Goal: Information Seeking & Learning: Learn about a topic

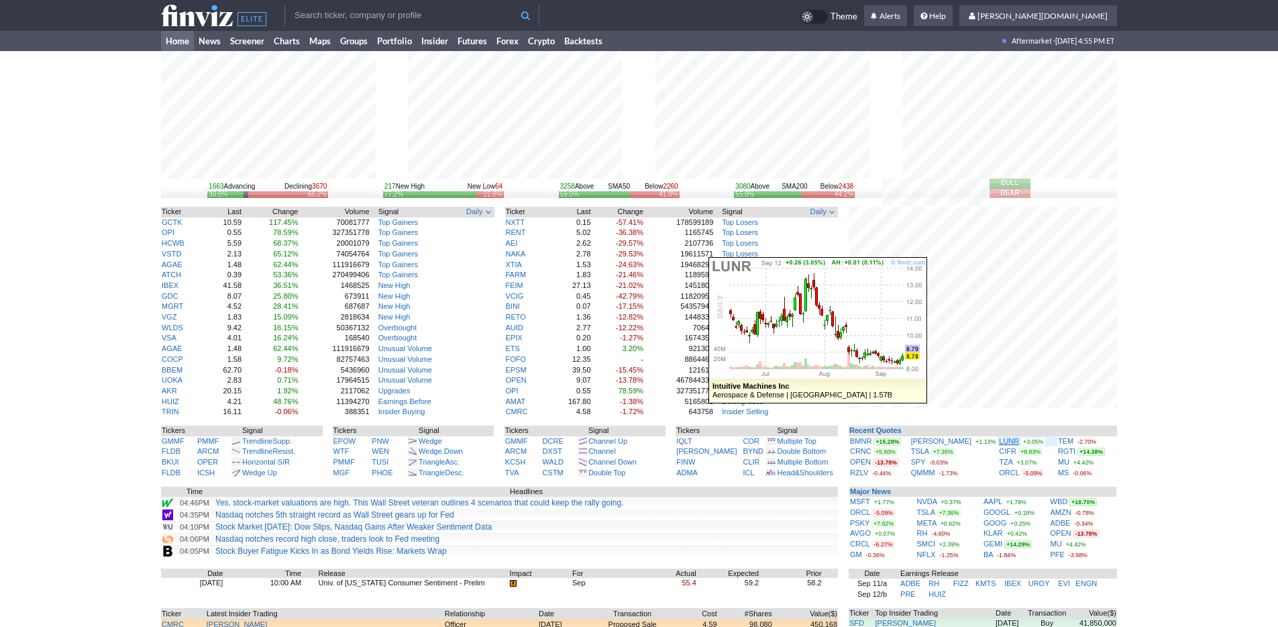
click at [999, 441] on link "LUNR" at bounding box center [1009, 441] width 20 height 8
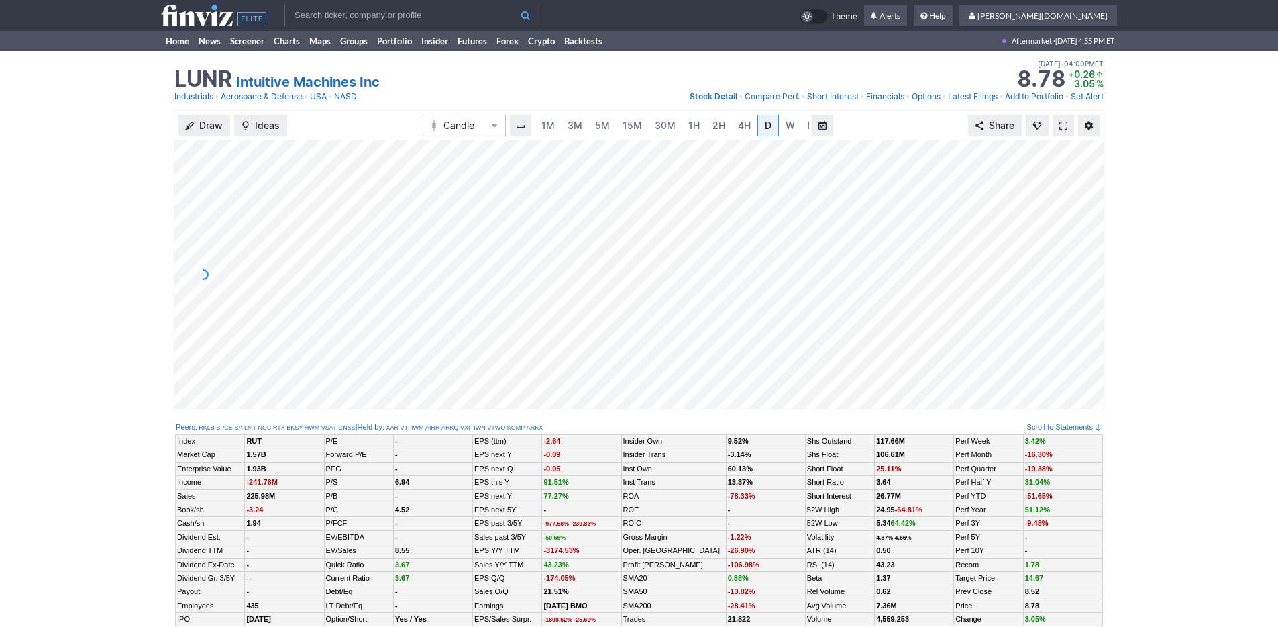
scroll to position [0, 13]
click at [554, 124] on span "3M" at bounding box center [561, 124] width 15 height 11
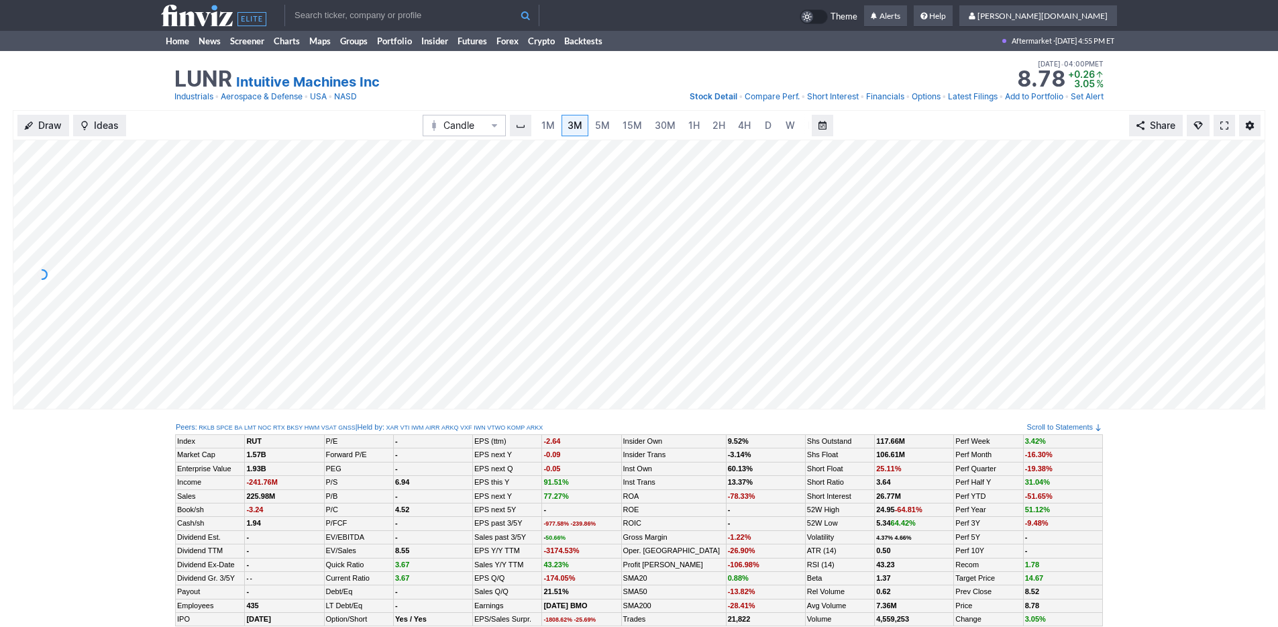
click at [680, 136] on div "1M 3M 5M 15M 30M 1H 2H 4H D W M" at bounding box center [671, 125] width 275 height 24
click at [697, 130] on link "1H" at bounding box center [693, 125] width 23 height 21
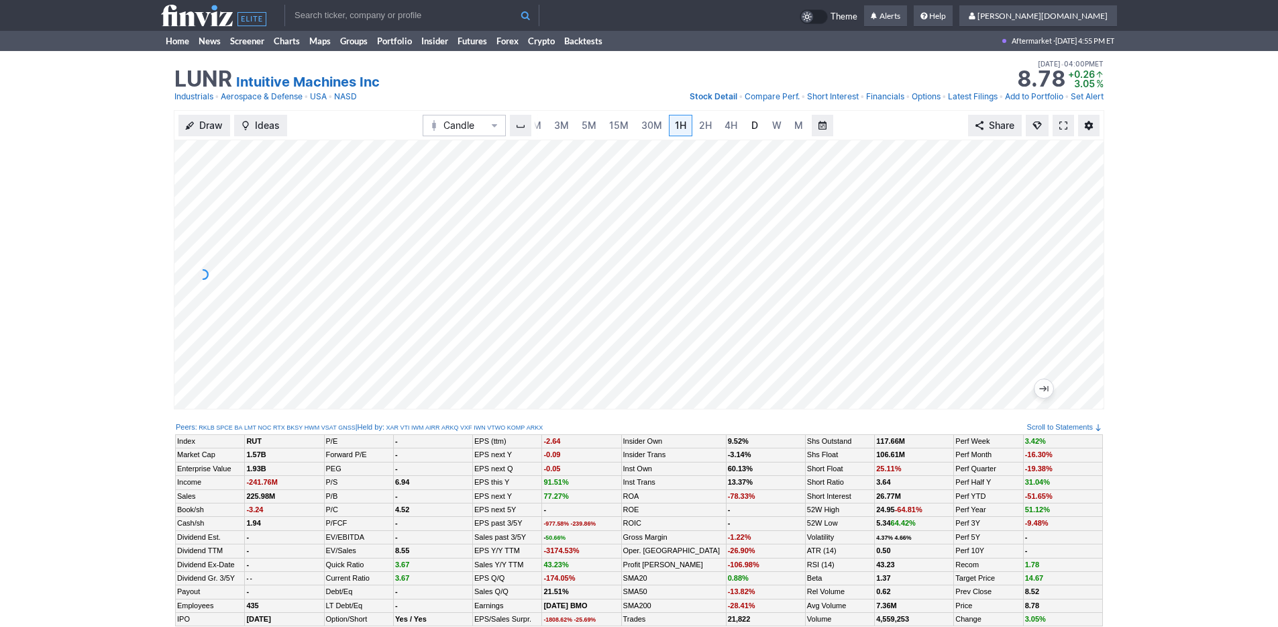
click at [744, 131] on link "D" at bounding box center [754, 125] width 21 height 21
click at [572, 126] on link "3M" at bounding box center [561, 125] width 27 height 21
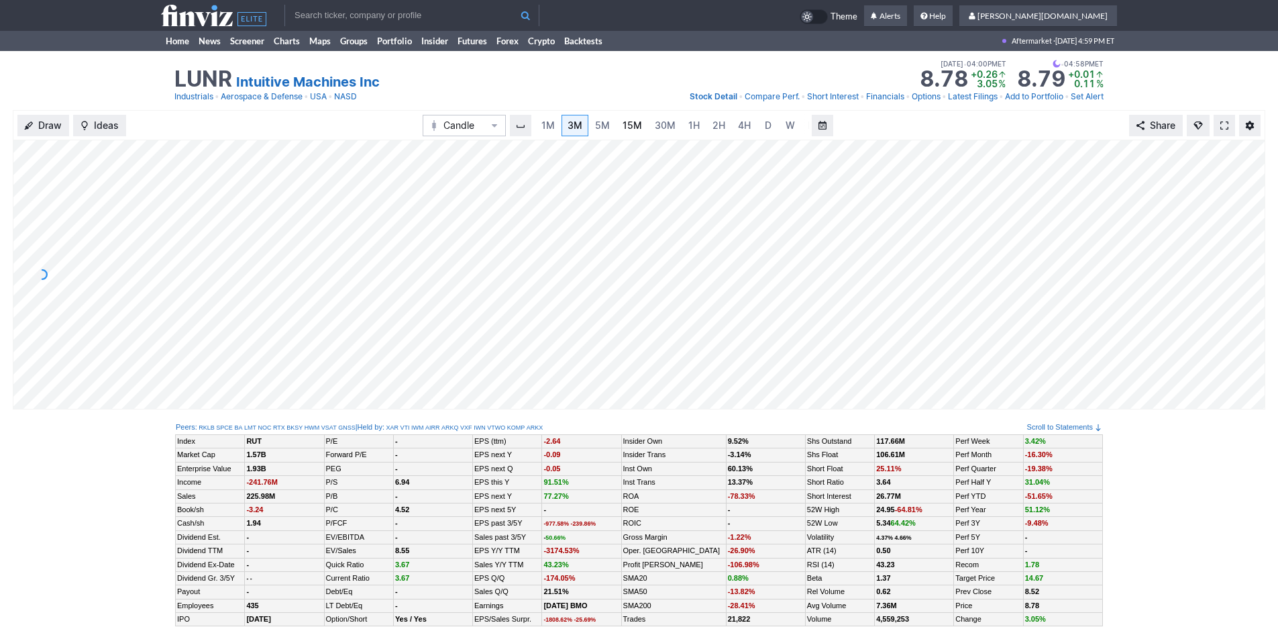
click at [623, 123] on span "15M" at bounding box center [632, 124] width 19 height 11
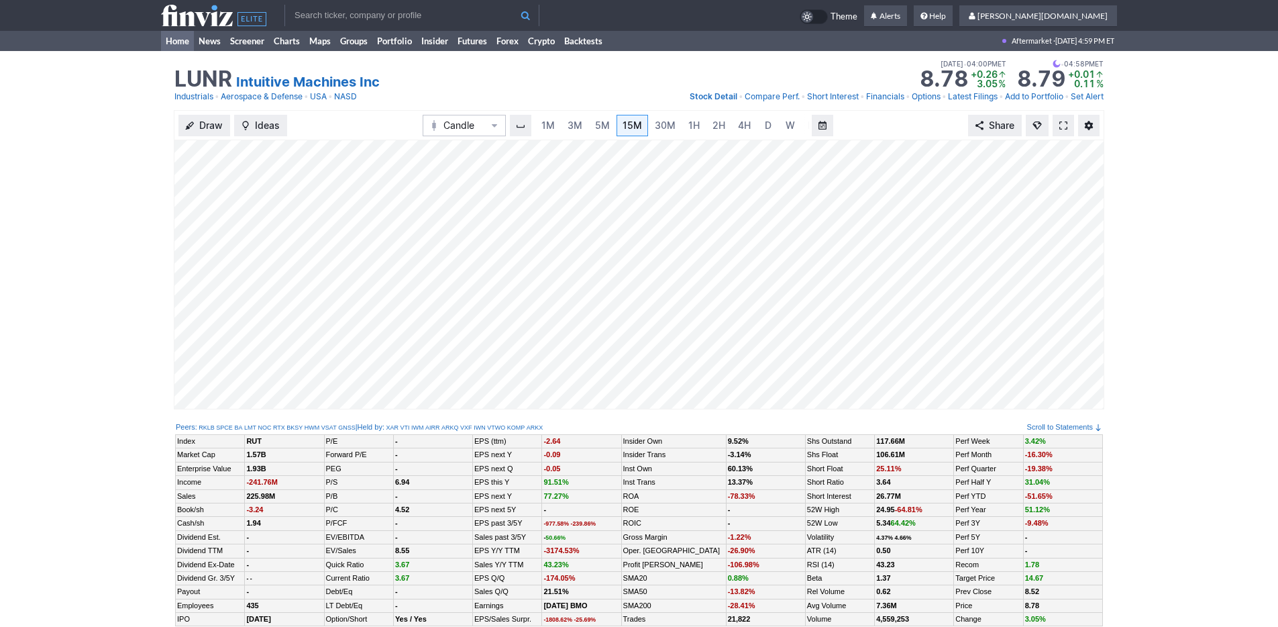
click at [172, 46] on link "Home" at bounding box center [177, 41] width 33 height 20
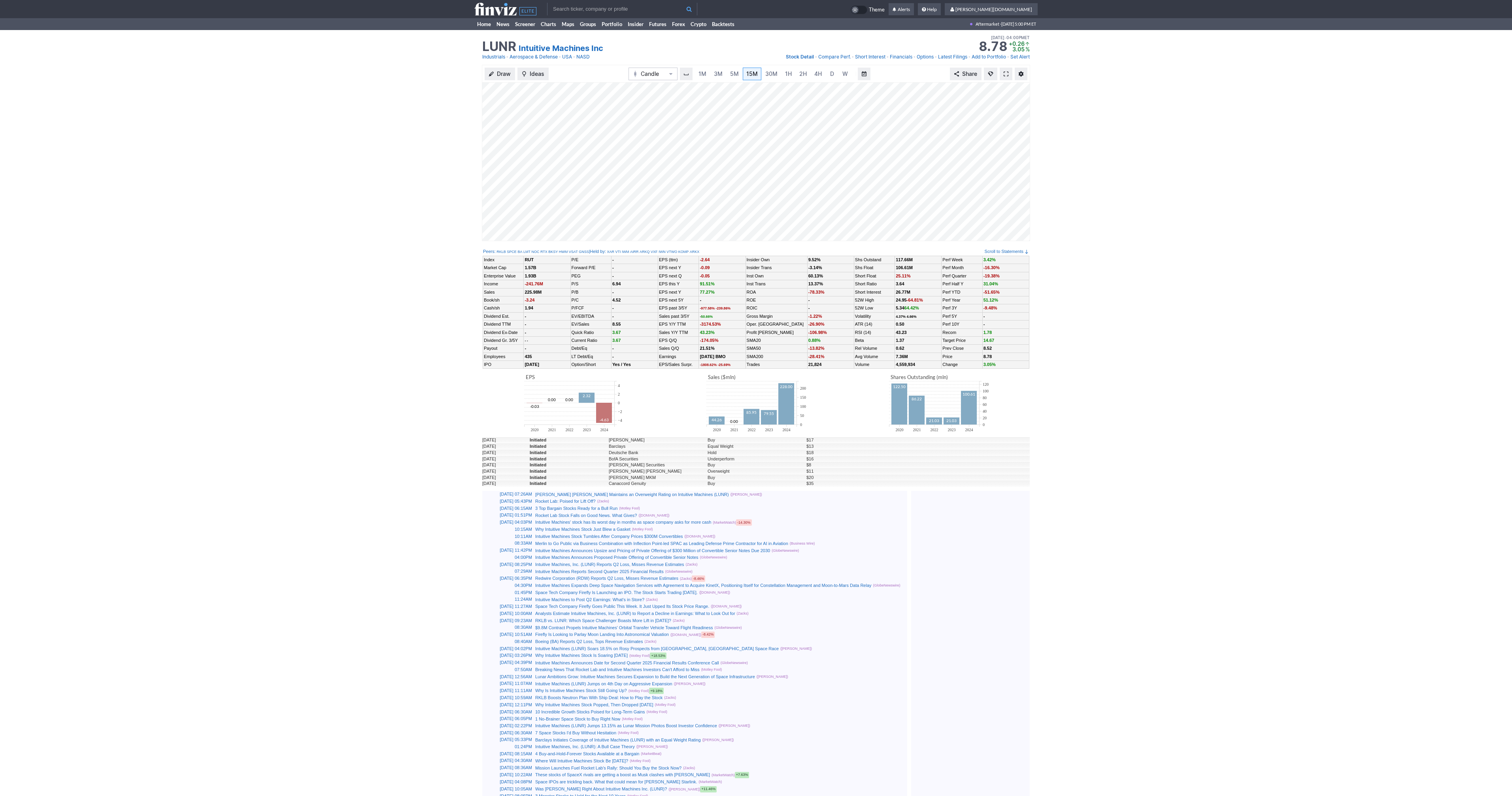
click at [1005, 76] on span at bounding box center [1006, 74] width 5 height 6
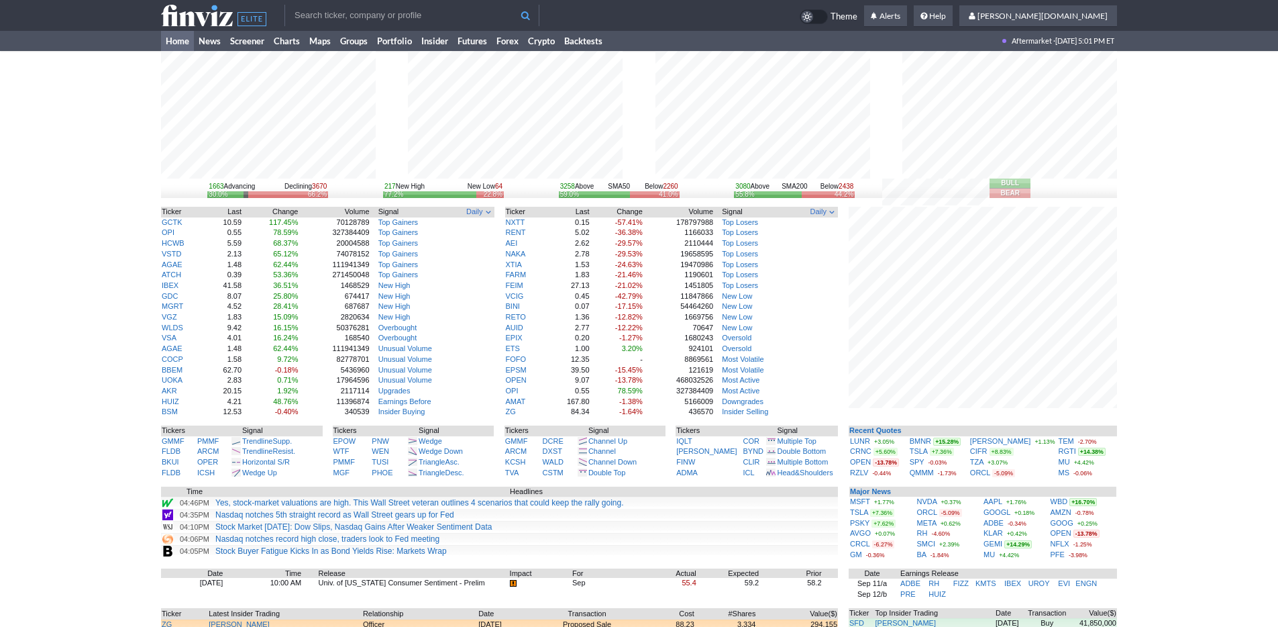
click at [177, 42] on link "Home" at bounding box center [177, 41] width 33 height 20
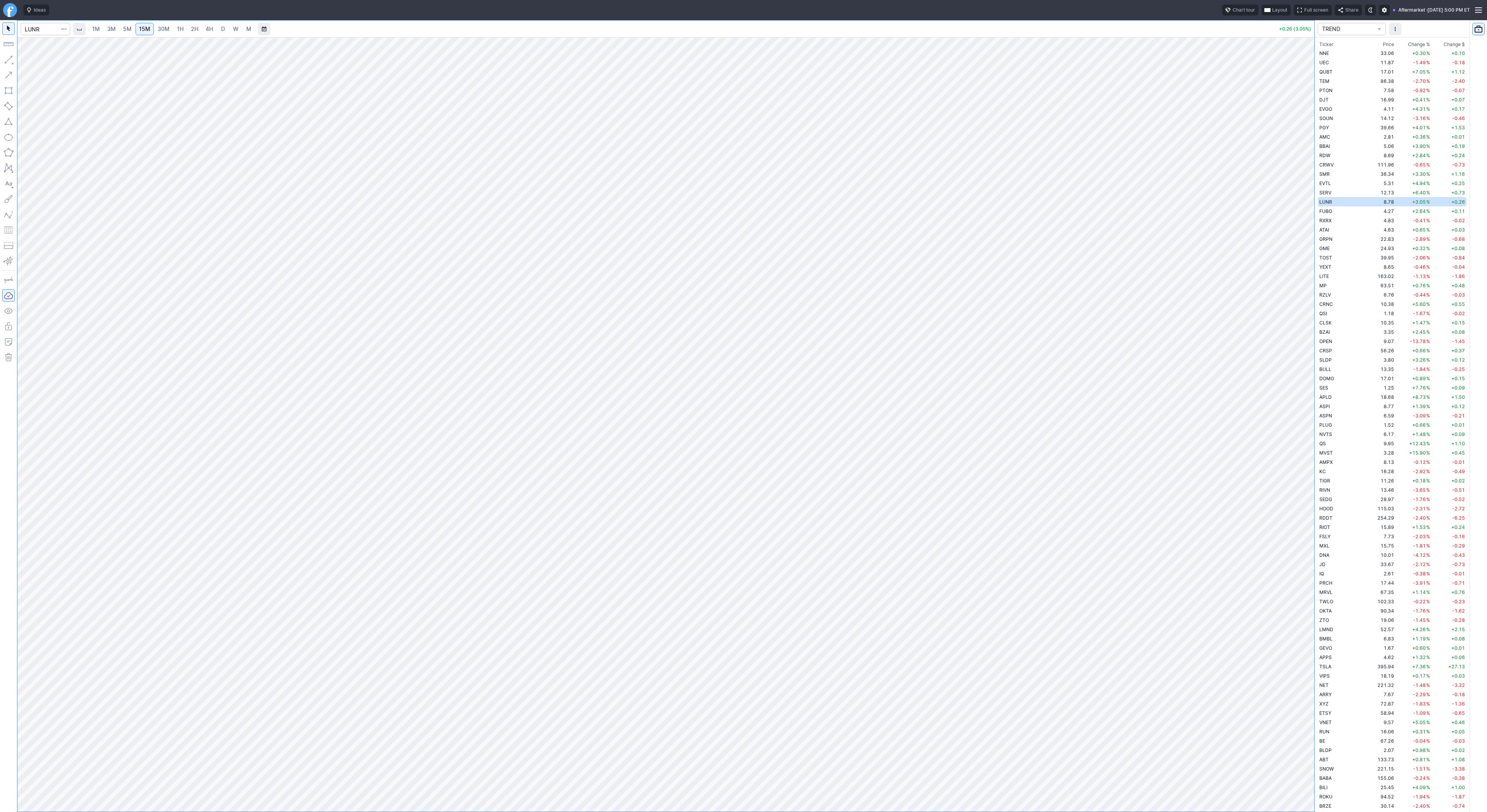
scroll to position [929, 0]
click at [35, 27] on input "Search" at bounding box center [46, 29] width 50 height 12
type input "coin"
click at [206, 28] on span "4H" at bounding box center [209, 28] width 8 height 6
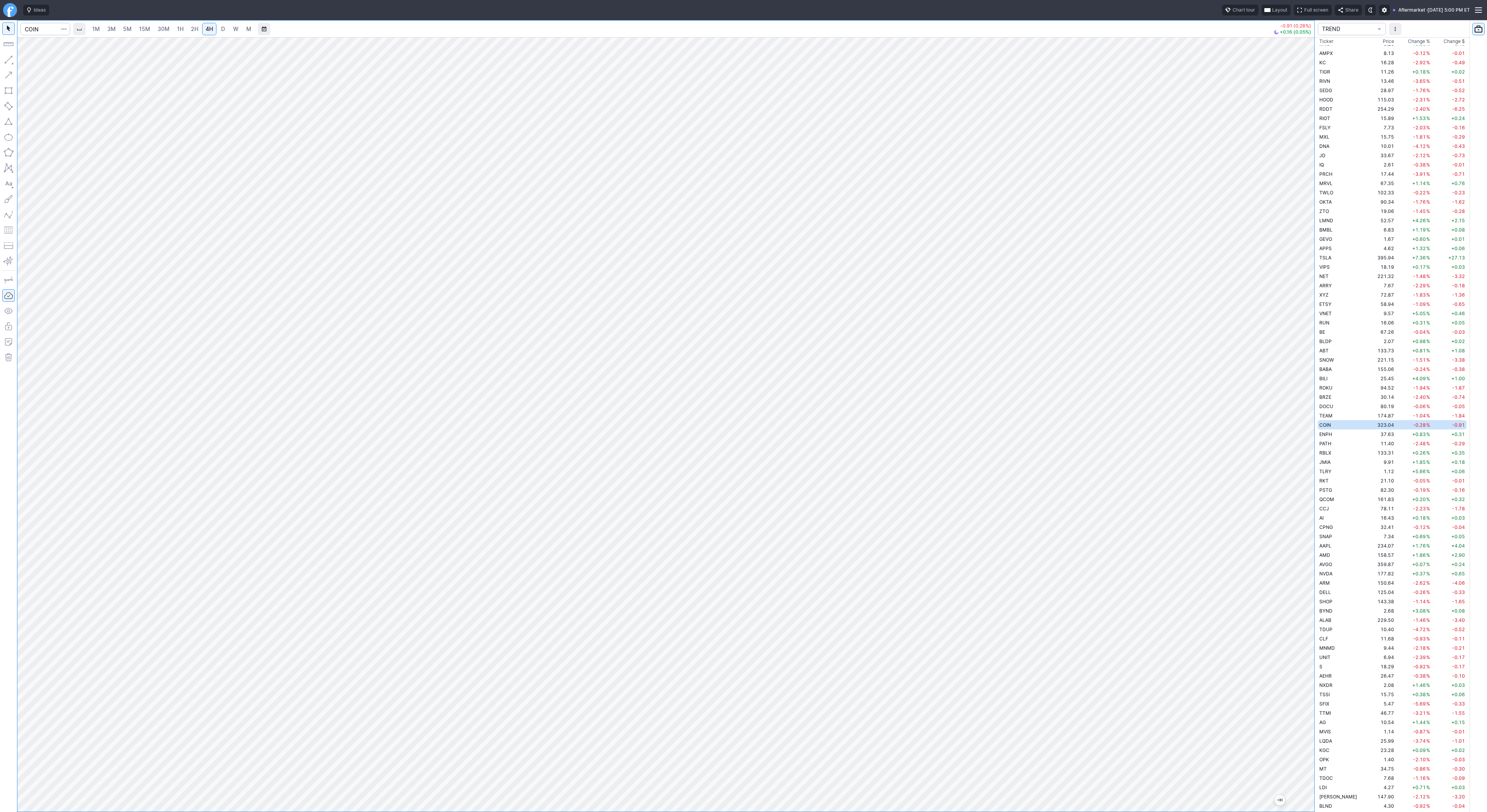
click at [194, 27] on span "2H" at bounding box center [195, 28] width 8 height 6
click at [43, 30] on input "Search" at bounding box center [46, 29] width 50 height 12
click at [32, 25] on input "Search" at bounding box center [46, 29] width 50 height 12
type input "mu"
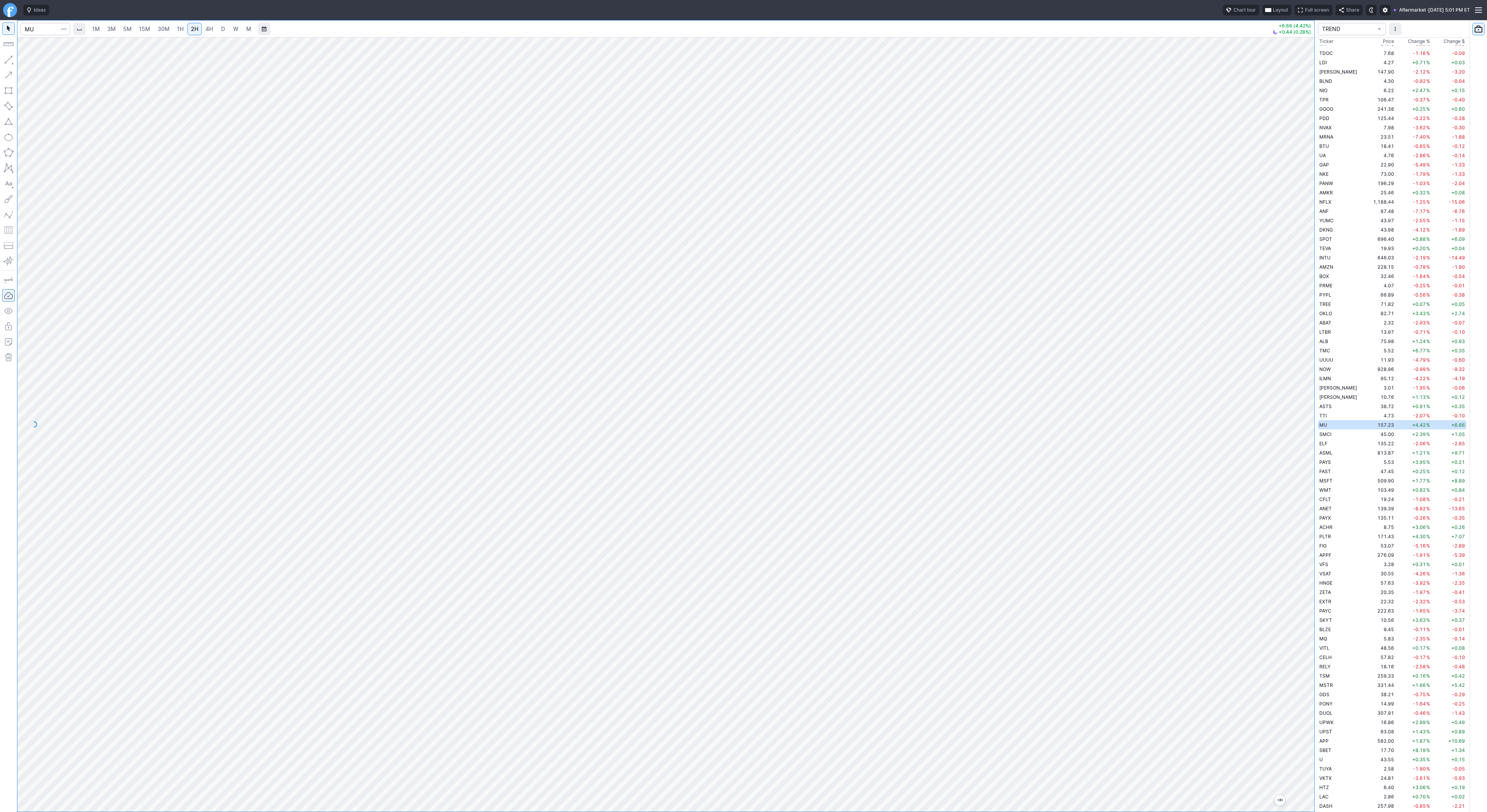
click at [221, 28] on span "D" at bounding box center [223, 28] width 4 height 6
click at [238, 27] on link "W" at bounding box center [236, 29] width 12 height 12
drag, startPoint x: 1309, startPoint y: 376, endPoint x: 1316, endPoint y: 485, distance: 109.2
click at [1316, 485] on div "1M 3M 5M 15M 30M 1H 2H 4H D W M +6.66 (4.42%) +0.44 (0.28%) TREND Ticker Price …" at bounding box center [744, 416] width 1487 height 792
click at [40, 63] on span "Line" at bounding box center [45, 61] width 31 height 8
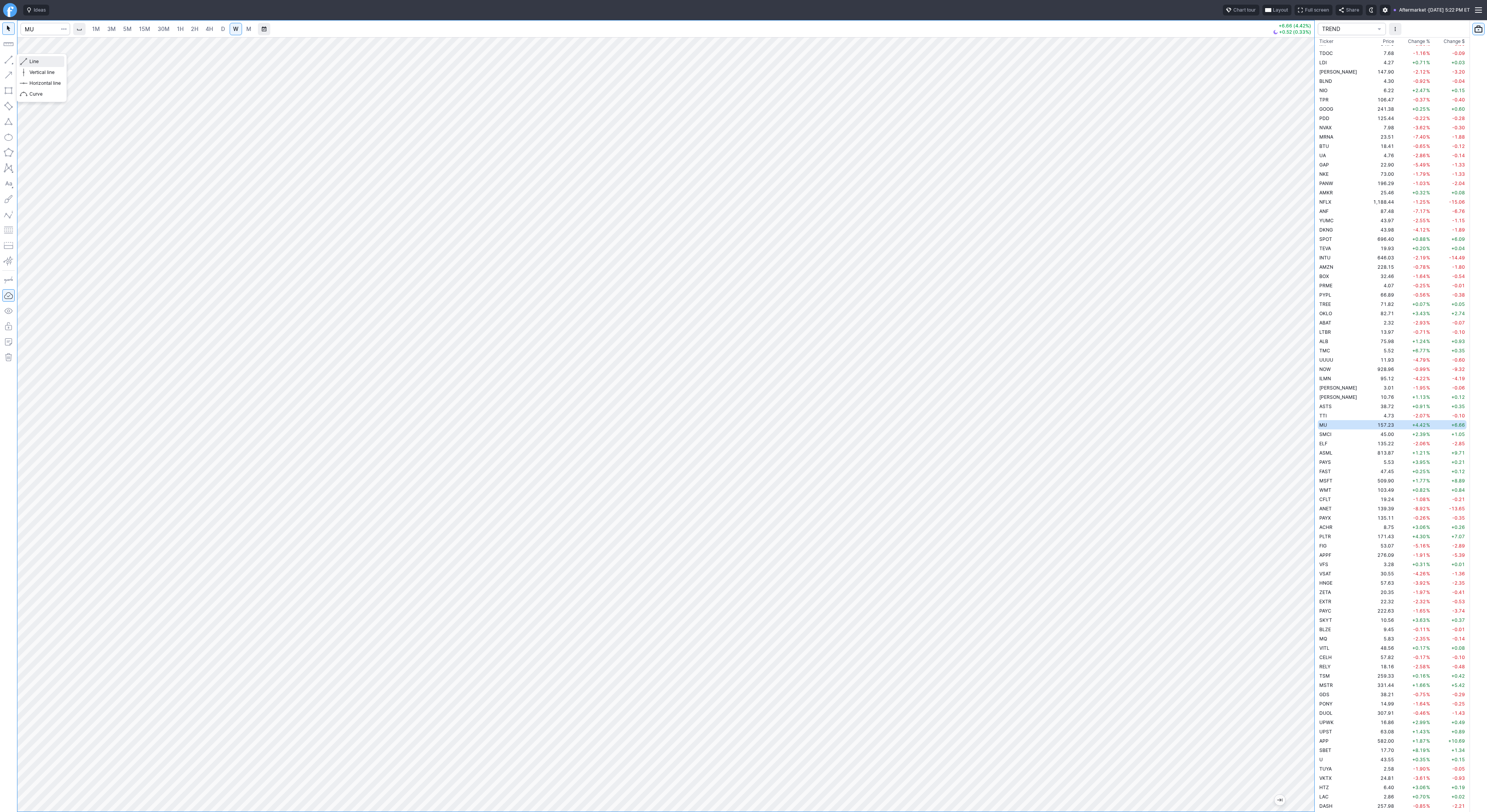
click at [36, 60] on span "Line" at bounding box center [45, 61] width 31 height 8
click at [39, 65] on span "Line" at bounding box center [45, 61] width 31 height 8
click at [29, 62] on button "Line" at bounding box center [42, 61] width 45 height 11
click at [57, 64] on span "Line" at bounding box center [45, 61] width 31 height 8
click at [43, 60] on span "Line" at bounding box center [45, 61] width 31 height 8
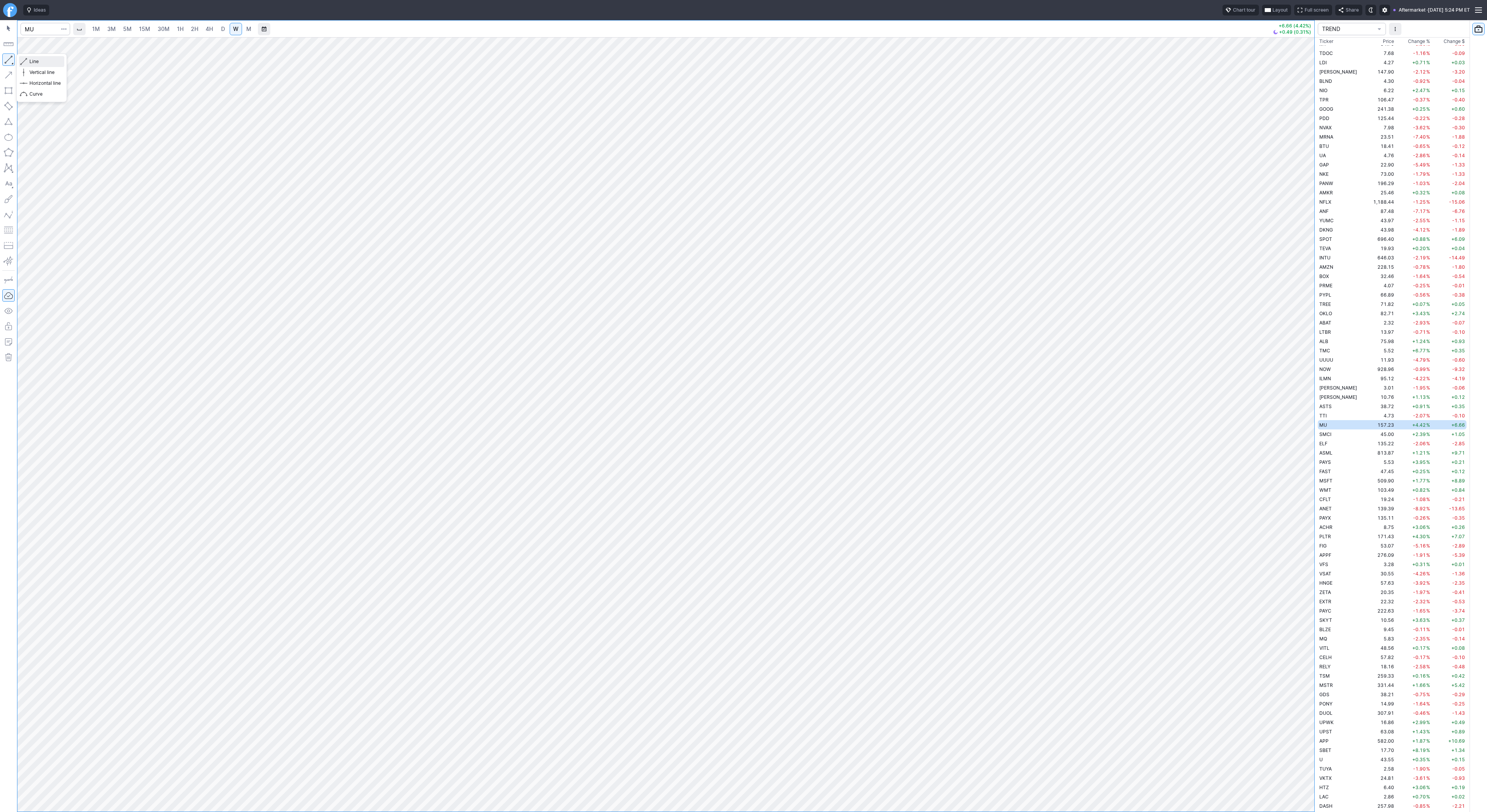
click at [36, 61] on span "Line" at bounding box center [45, 61] width 31 height 8
click at [26, 61] on span "button" at bounding box center [25, 61] width 5 height 11
click at [35, 63] on span "Line" at bounding box center [45, 61] width 31 height 8
click at [27, 62] on button "Line" at bounding box center [42, 61] width 45 height 11
click at [33, 62] on span "Line" at bounding box center [45, 61] width 31 height 8
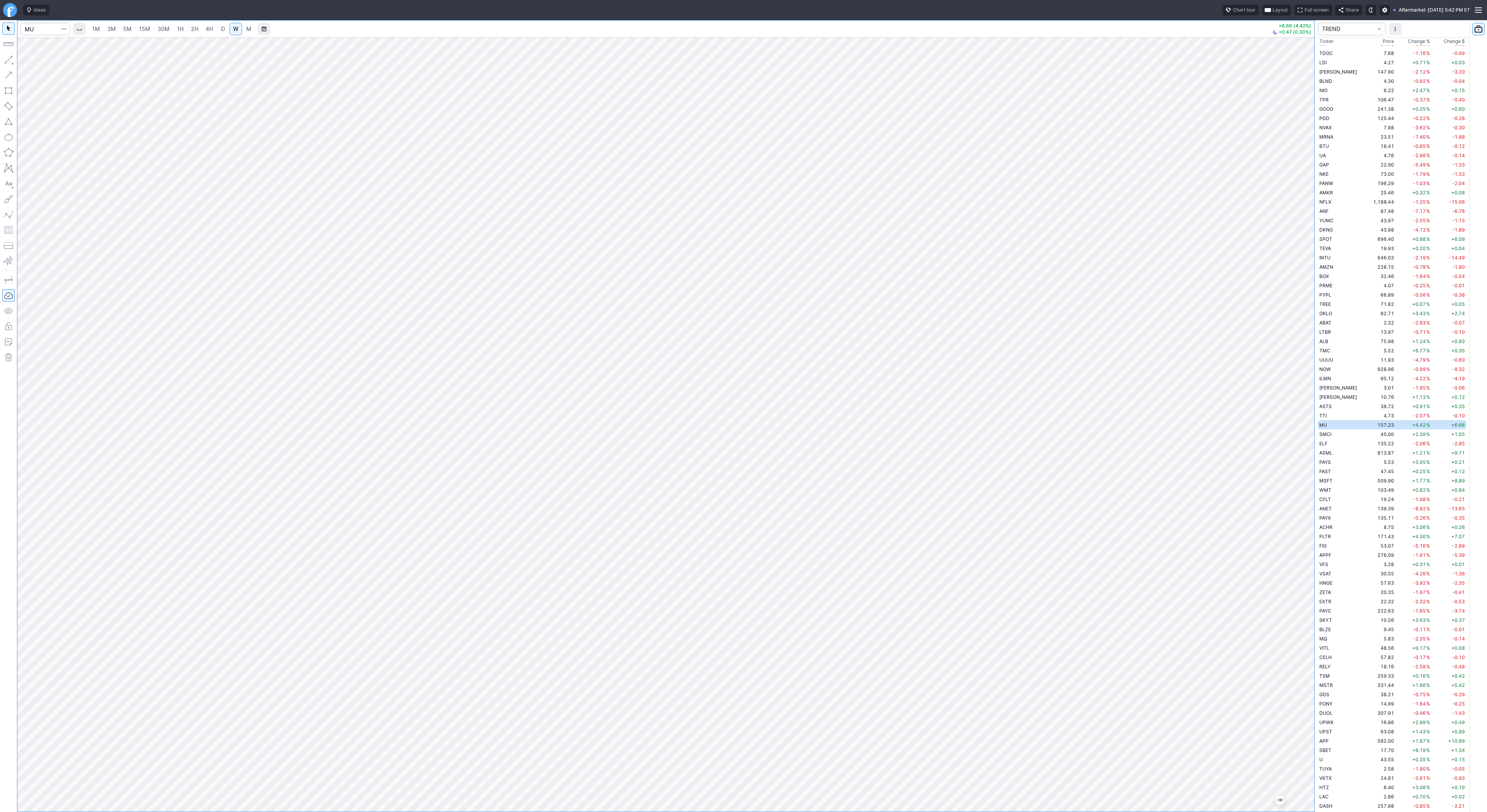
click at [28, 62] on div "Line Vertical line Horizontal line Curve" at bounding box center [42, 78] width 51 height 49
click at [29, 61] on span "Line" at bounding box center [45, 61] width 31 height 8
click at [36, 61] on div "Line Vertical line Horizontal line Curve" at bounding box center [42, 78] width 51 height 49
click at [209, 30] on span "4H" at bounding box center [209, 28] width 8 height 6
click at [236, 28] on span "W" at bounding box center [236, 28] width 5 height 6
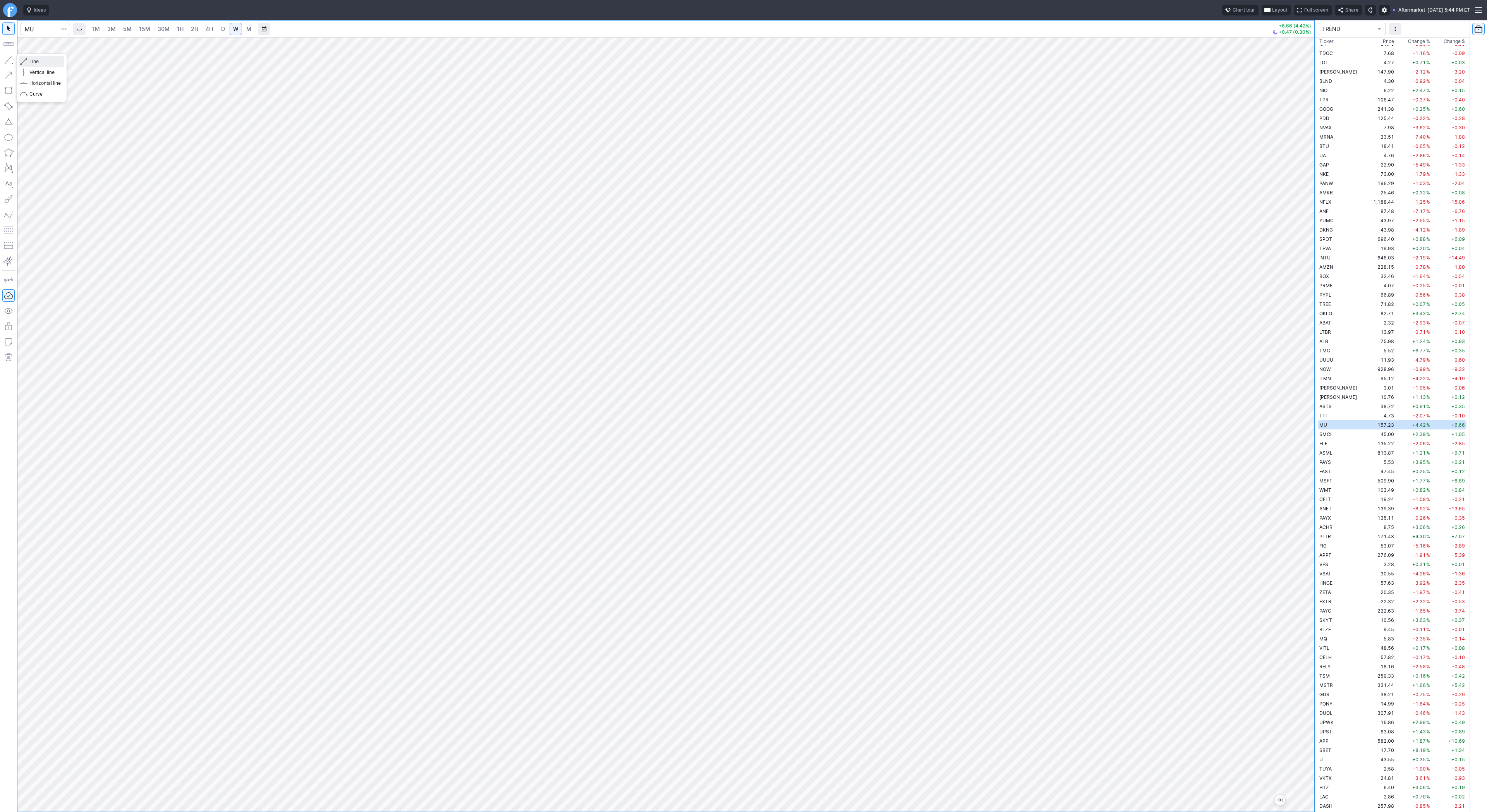
click at [33, 62] on span "Line" at bounding box center [45, 61] width 31 height 8
click at [223, 30] on span "D" at bounding box center [223, 28] width 4 height 6
click at [231, 25] on link "W" at bounding box center [236, 29] width 12 height 12
click at [25, 61] on span "button" at bounding box center [25, 61] width 5 height 11
click at [44, 60] on span "Line" at bounding box center [45, 61] width 31 height 8
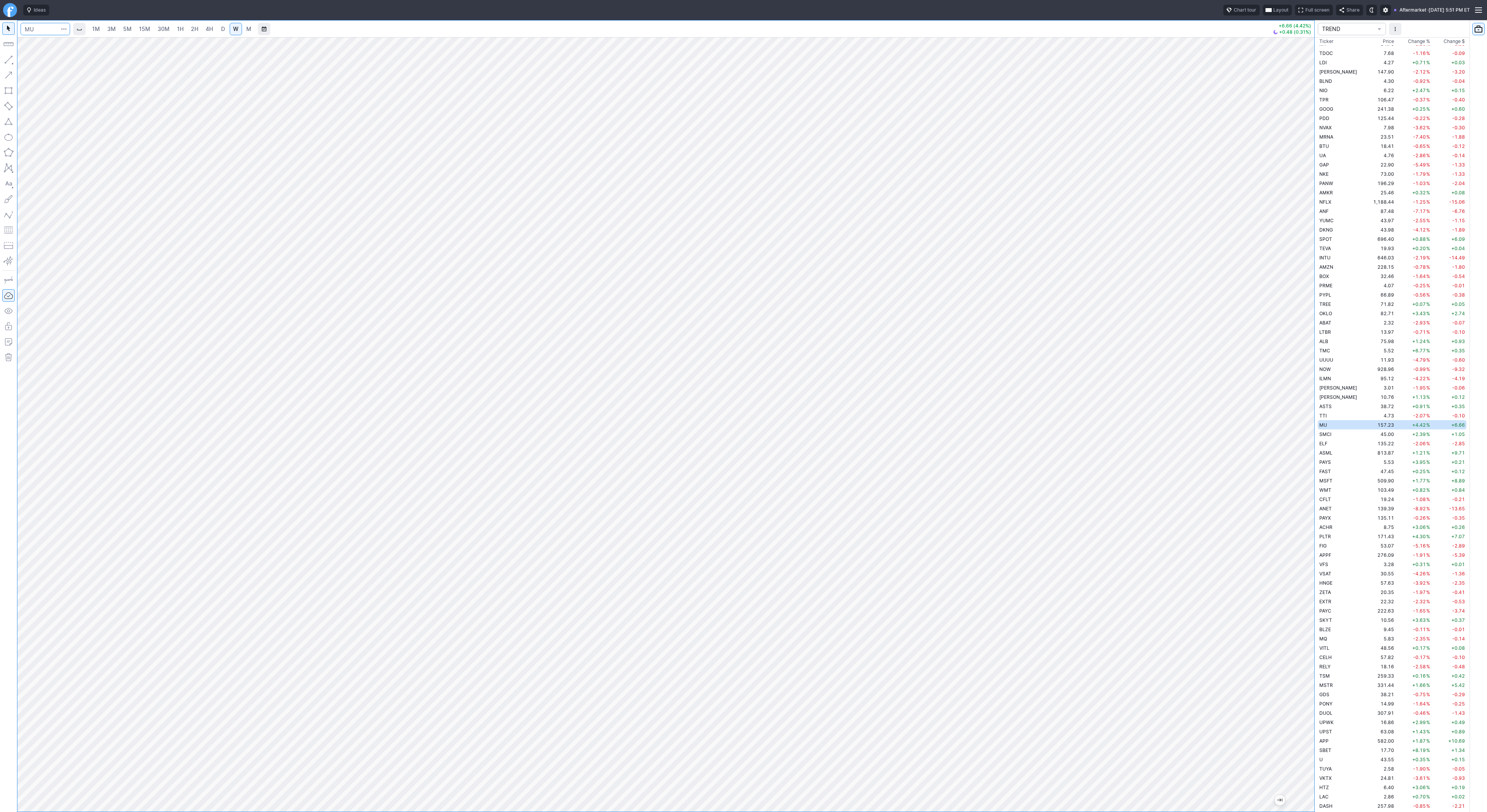
click at [39, 33] on input "Search" at bounding box center [46, 29] width 50 height 12
type input "tem"
drag, startPoint x: 1316, startPoint y: 451, endPoint x: 1301, endPoint y: 523, distance: 73.5
click at [1313, 543] on div at bounding box center [1306, 422] width 16 height 755
click at [27, 18] on div "Ideas Chart tour Layout Full screen Share Aftermarket · Fri SEP 12 2025 5:51 PM…" at bounding box center [745, 10] width 1450 height 20
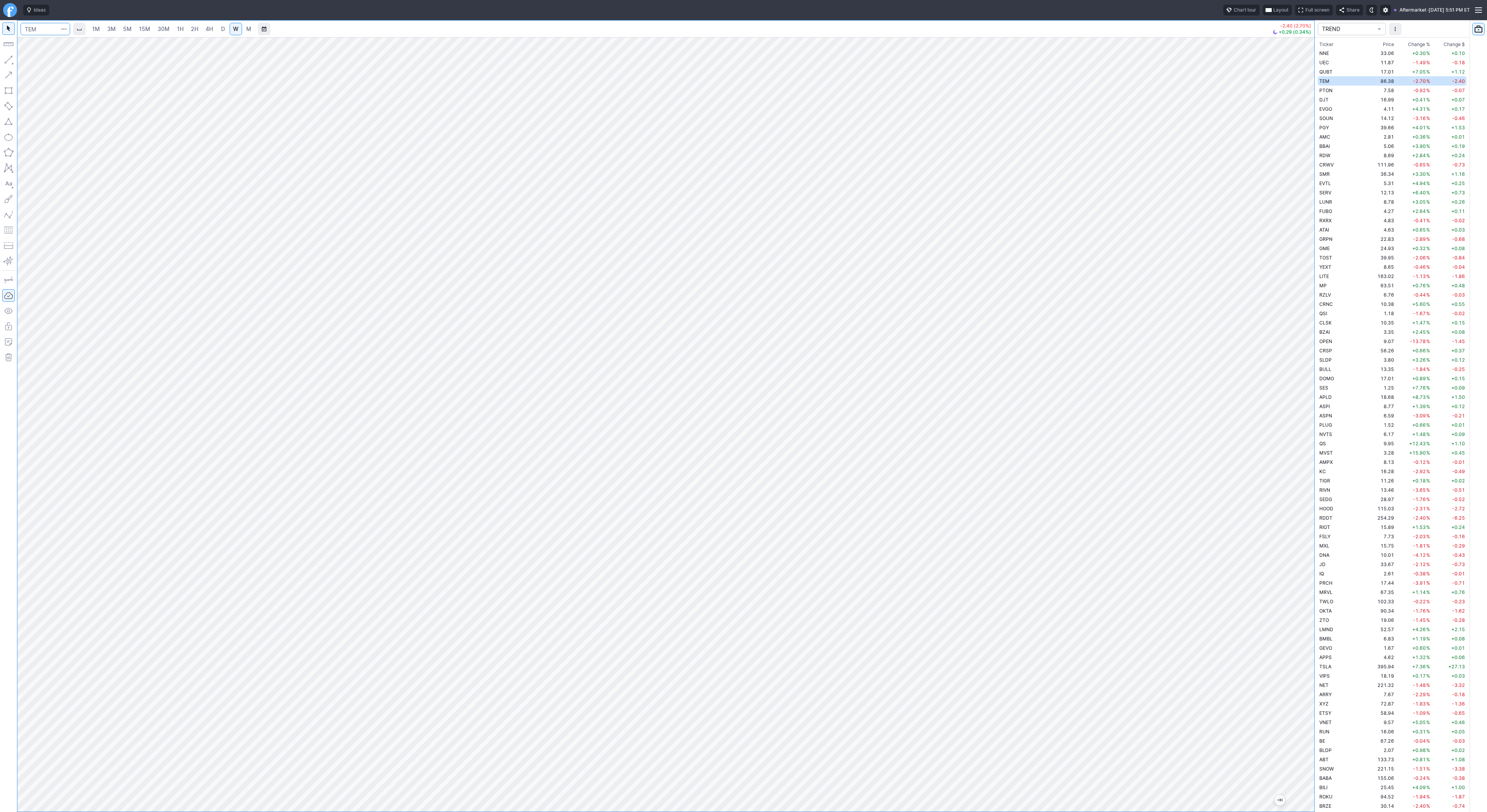
click at [32, 32] on input "Search" at bounding box center [46, 29] width 50 height 12
type input "coin"
click at [121, 29] on link "5M" at bounding box center [127, 29] width 16 height 12
click at [208, 32] on span "4H" at bounding box center [209, 29] width 8 height 8
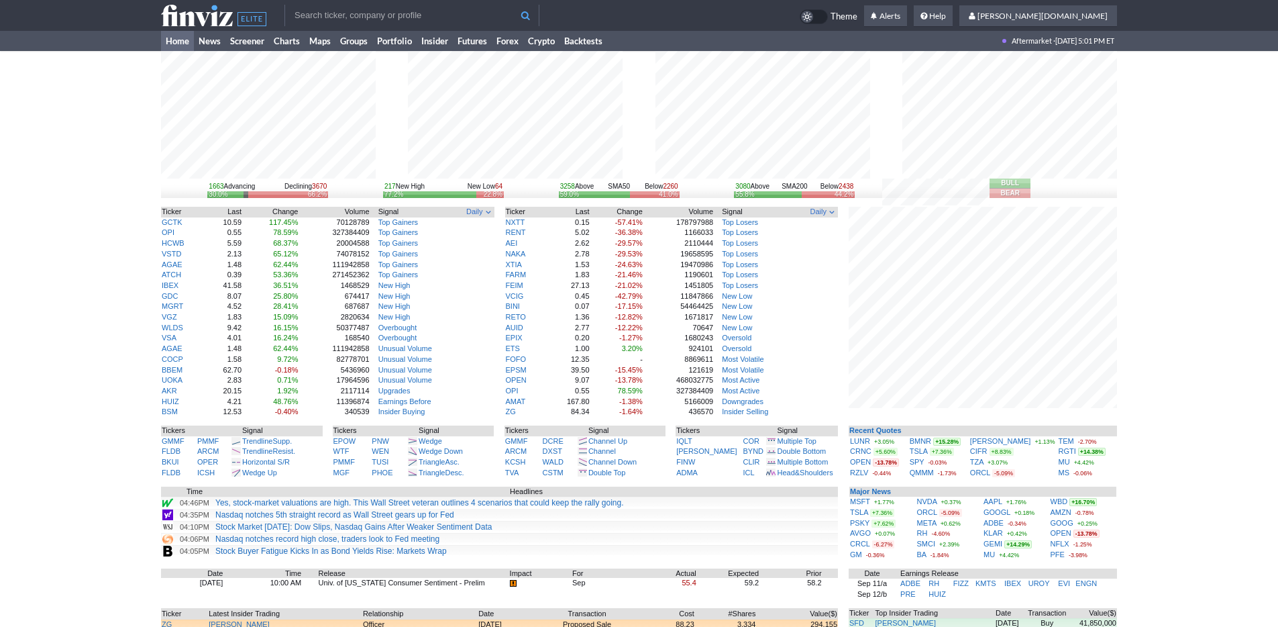
click at [187, 17] on icon at bounding box center [213, 15] width 105 height 21
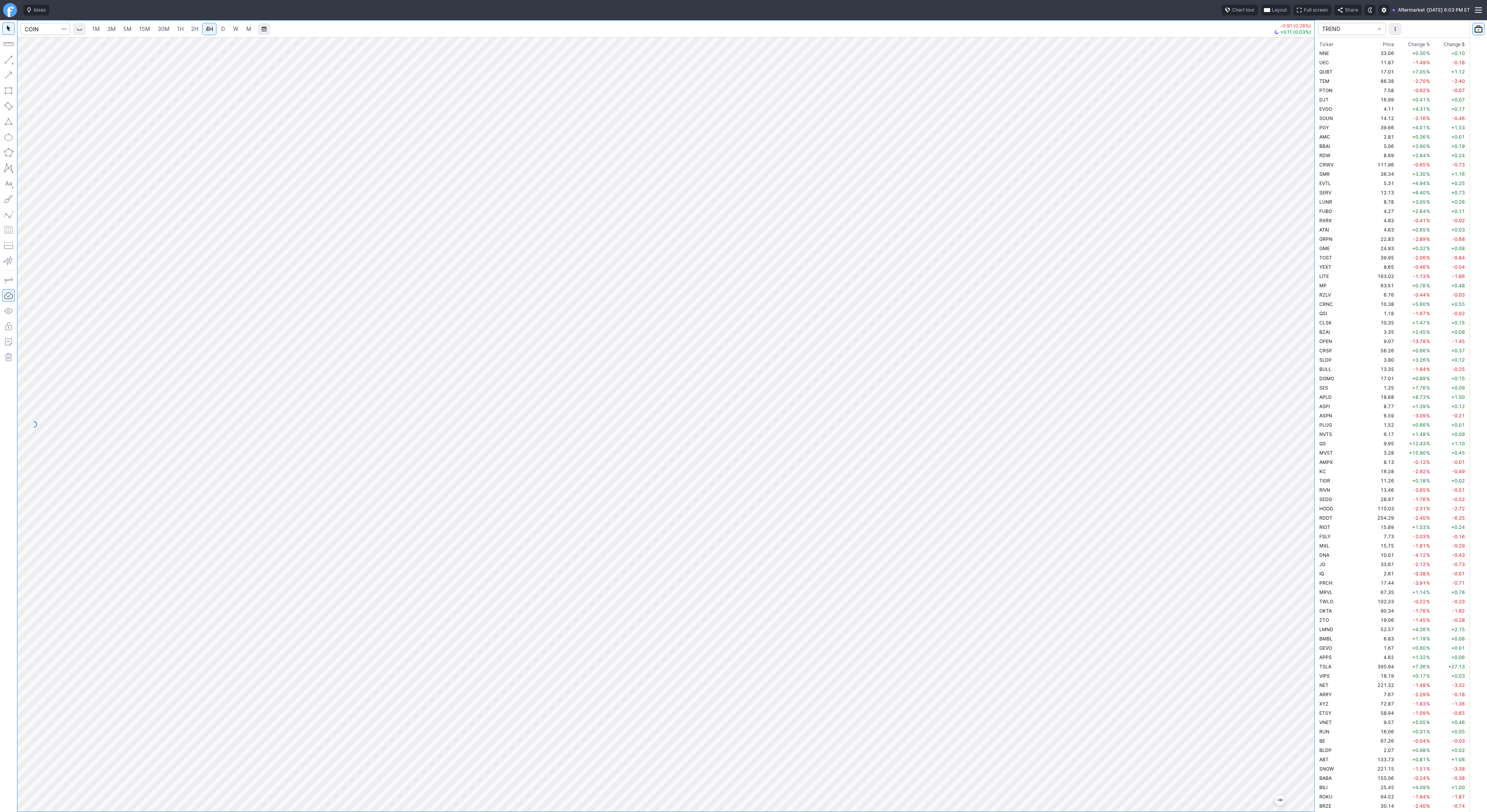
scroll to position [409, 0]
click at [31, 29] on input "Search" at bounding box center [46, 29] width 50 height 12
type input "trump"
click at [64, 59] on span "Trump" at bounding box center [77, 62] width 38 height 6
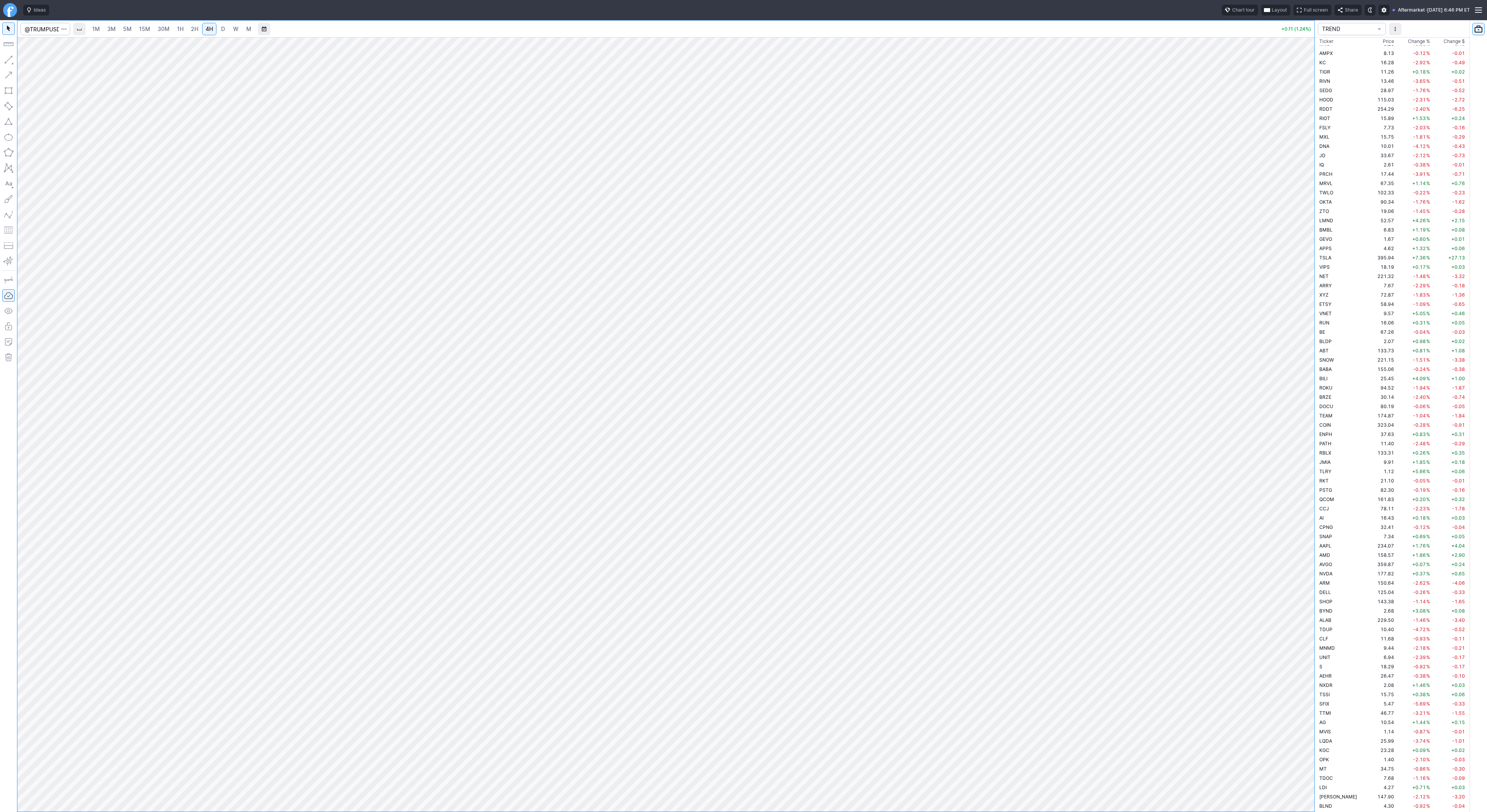
click at [225, 29] on link "D" at bounding box center [223, 29] width 12 height 12
click at [212, 28] on link "4H" at bounding box center [209, 29] width 14 height 12
click at [221, 32] on span "D" at bounding box center [223, 28] width 4 height 6
click at [8, 61] on button "button" at bounding box center [8, 59] width 12 height 12
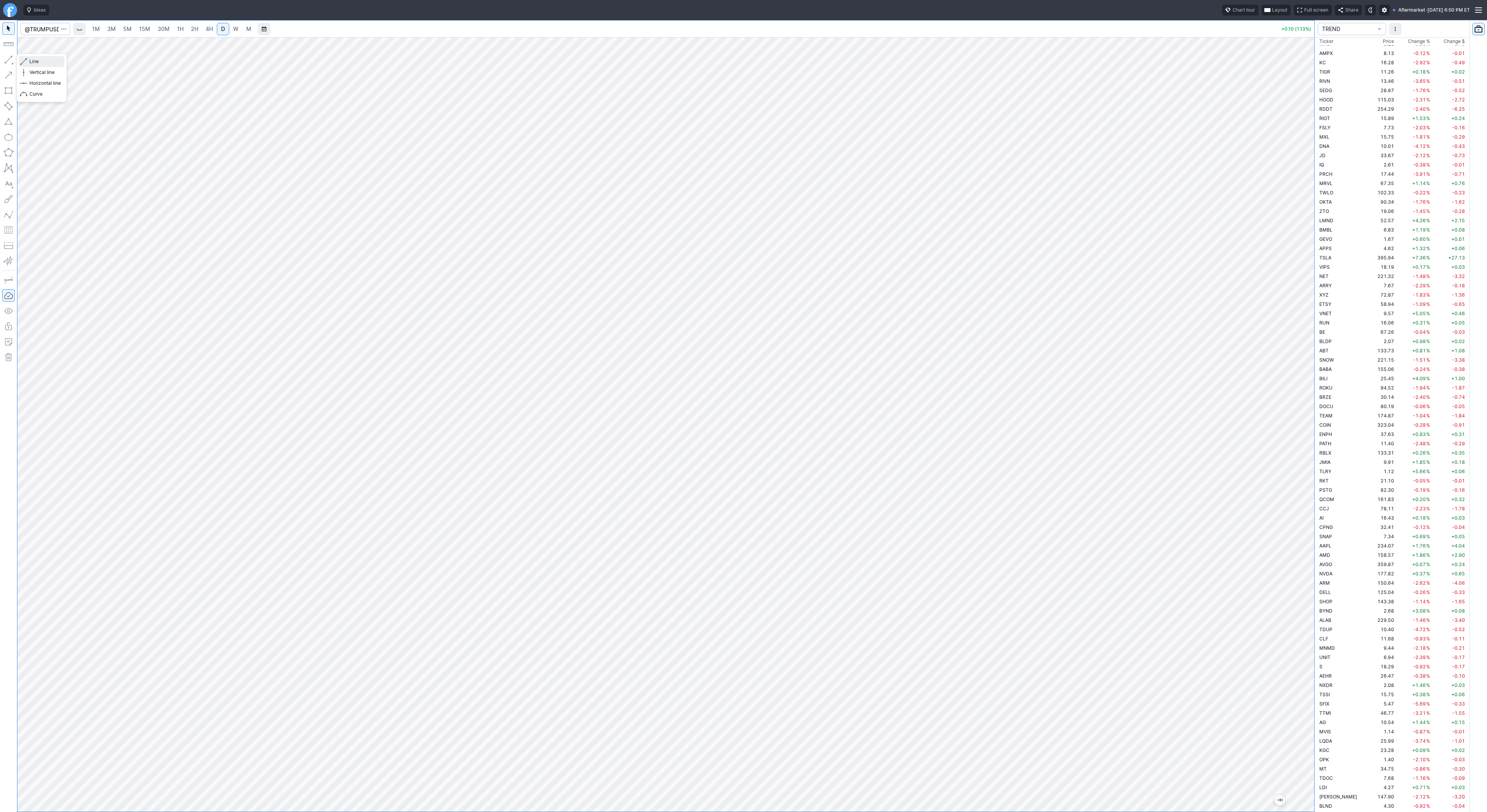
click at [30, 62] on span "Line" at bounding box center [45, 61] width 31 height 8
click at [9, 58] on button "button" at bounding box center [8, 59] width 12 height 12
click at [44, 63] on span "Line" at bounding box center [45, 61] width 31 height 8
click at [40, 61] on span "Line" at bounding box center [45, 61] width 31 height 8
click at [122, 27] on link "5M" at bounding box center [127, 29] width 16 height 12
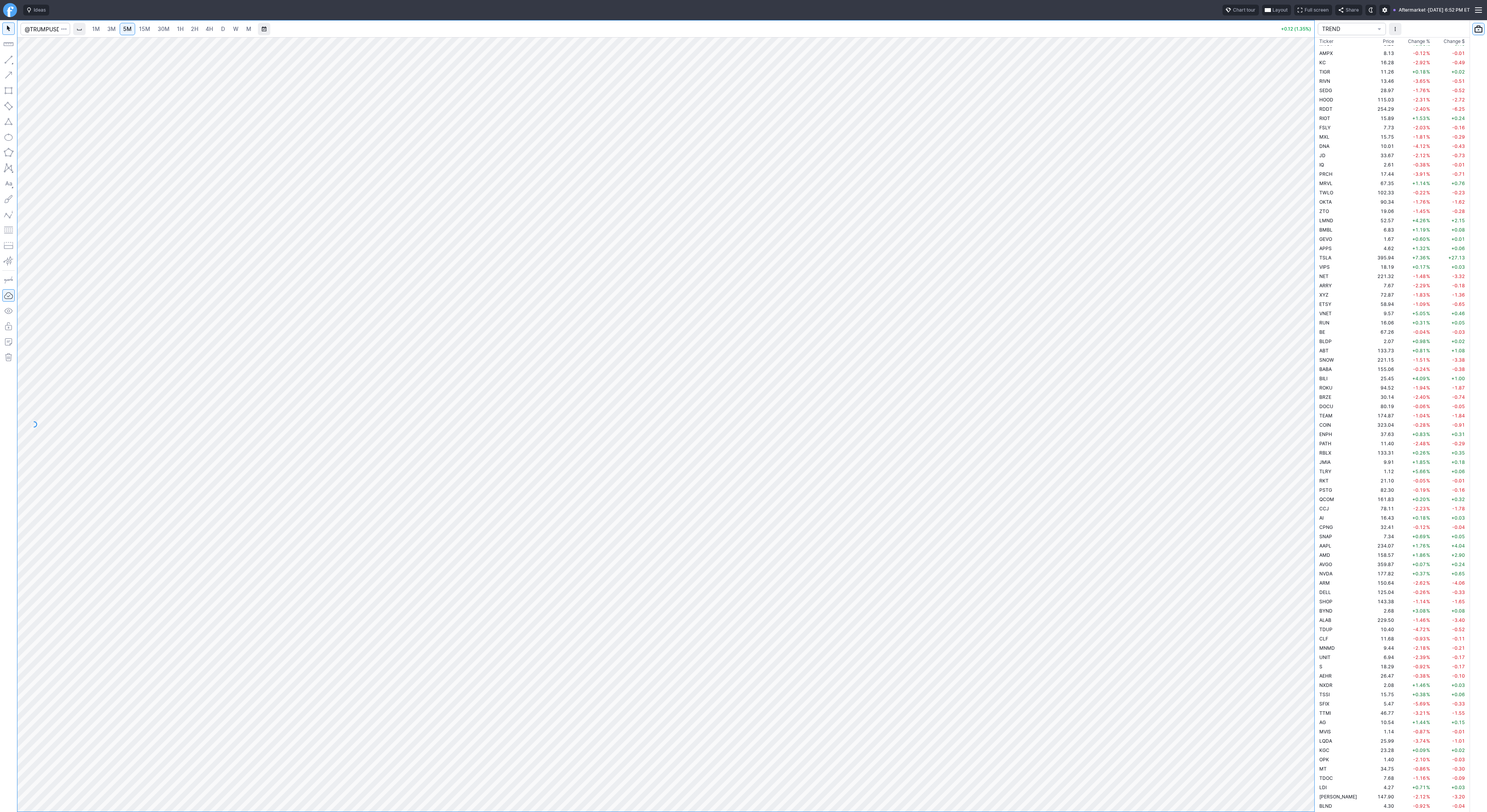
click at [197, 30] on span "2H" at bounding box center [195, 28] width 8 height 6
click at [214, 27] on link "4H" at bounding box center [209, 29] width 14 height 12
click at [221, 28] on span "D" at bounding box center [223, 28] width 4 height 6
click at [10, 58] on button "button" at bounding box center [8, 59] width 12 height 12
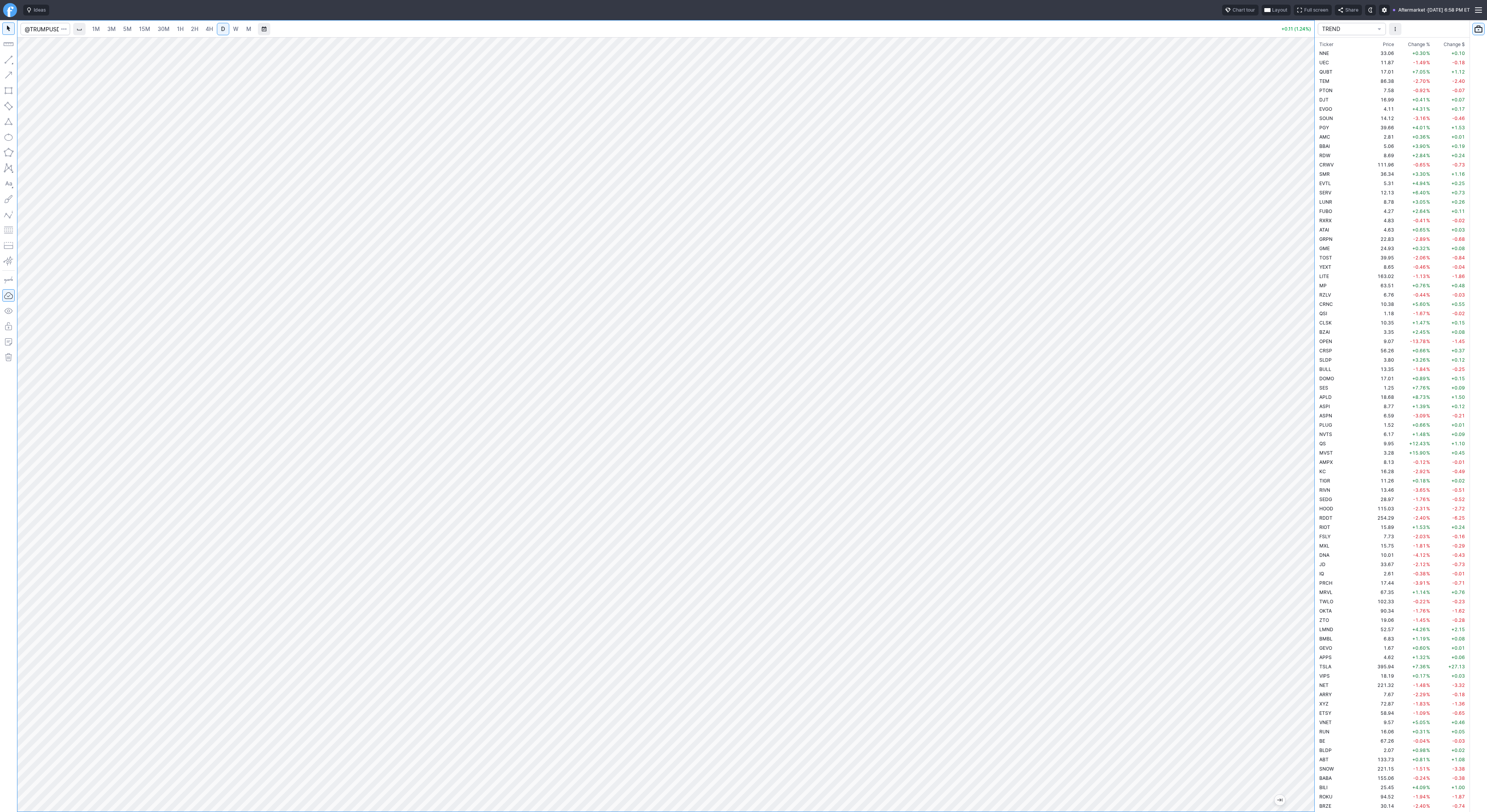
scroll to position [409, 0]
click at [46, 25] on input "Search" at bounding box center [46, 29] width 50 height 12
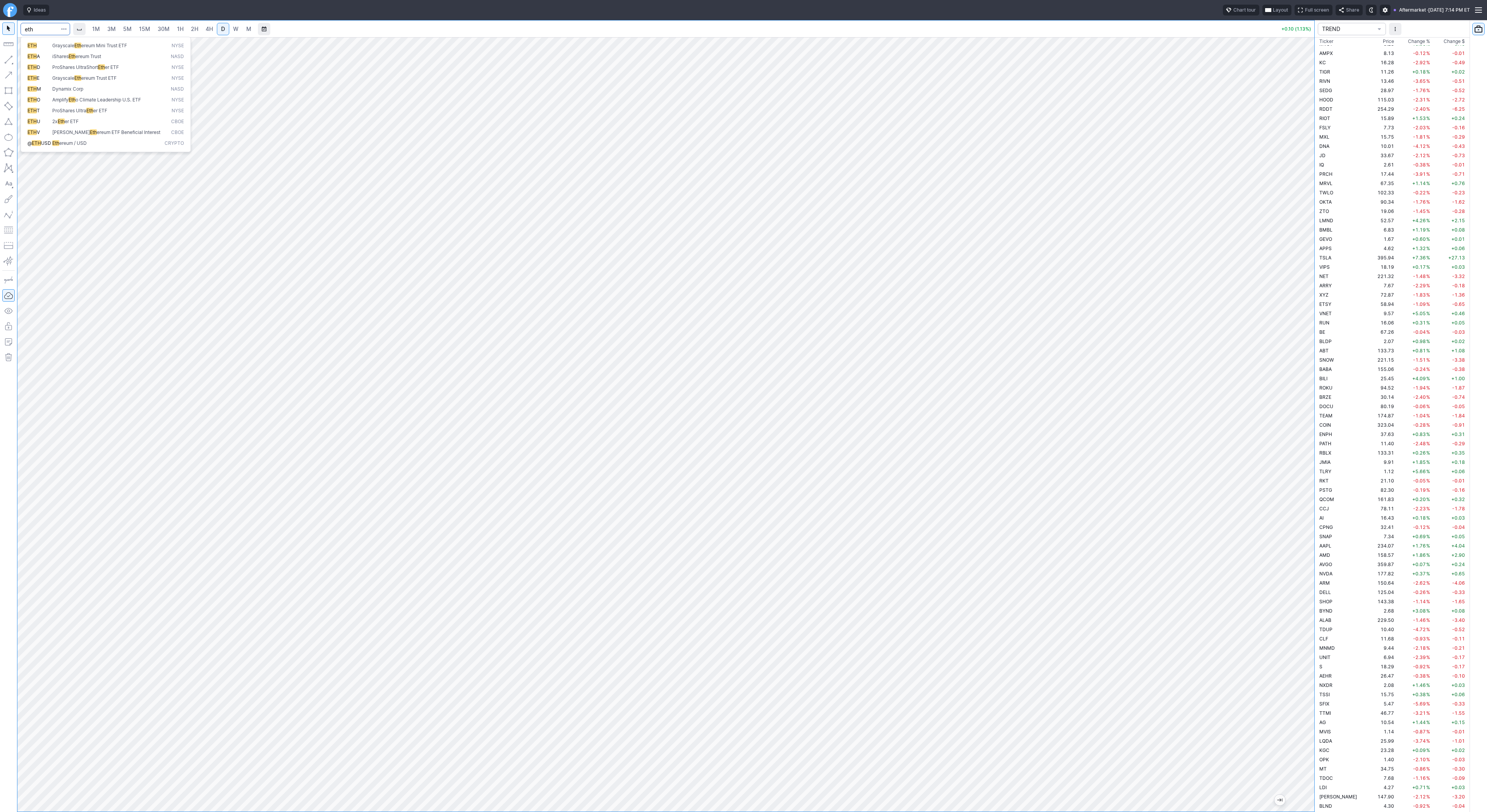
type input "eth"
click at [63, 138] on button "@ ETH USD Eth ereum / USD Crypto" at bounding box center [106, 143] width 163 height 11
click at [240, 30] on link "W" at bounding box center [236, 29] width 12 height 12
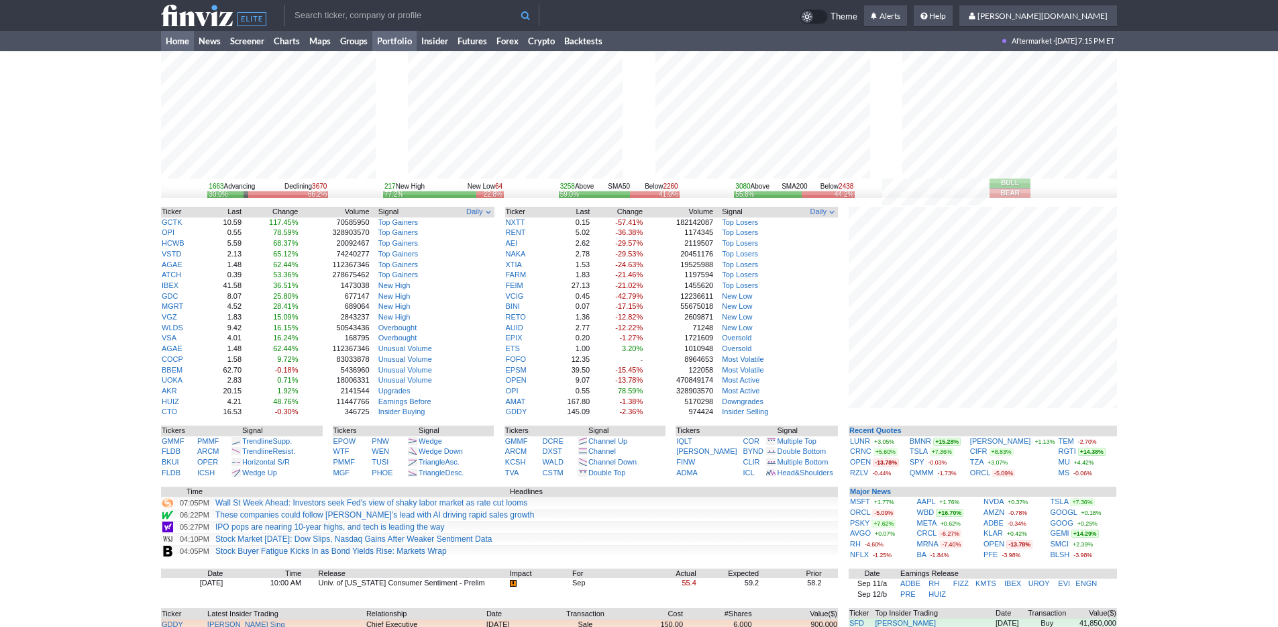
click at [400, 39] on link "Portfolio" at bounding box center [394, 41] width 44 height 20
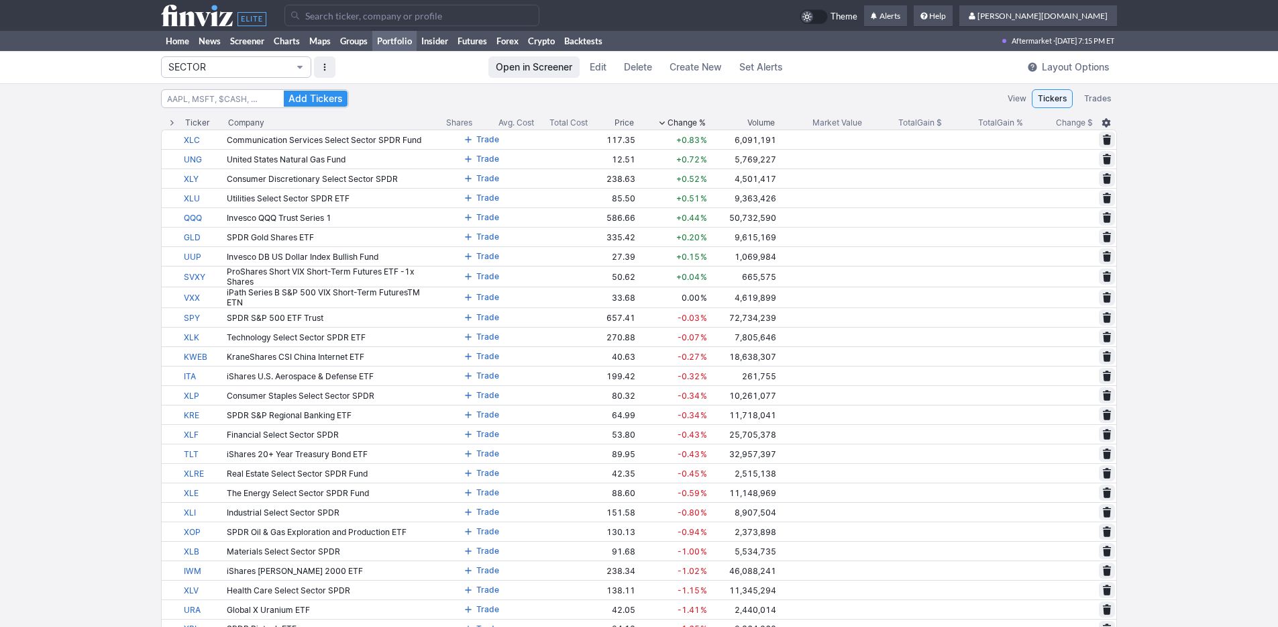
click at [252, 66] on span "SECTOR" at bounding box center [229, 66] width 122 height 13
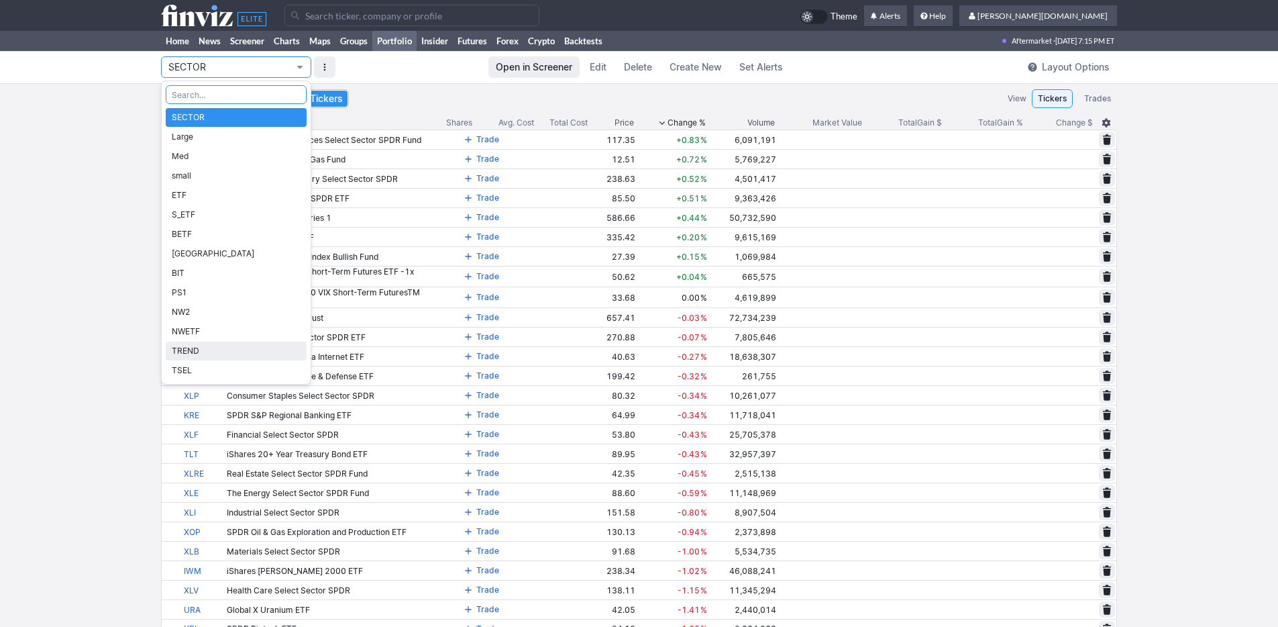
click at [251, 346] on span "TREND" at bounding box center [236, 350] width 129 height 13
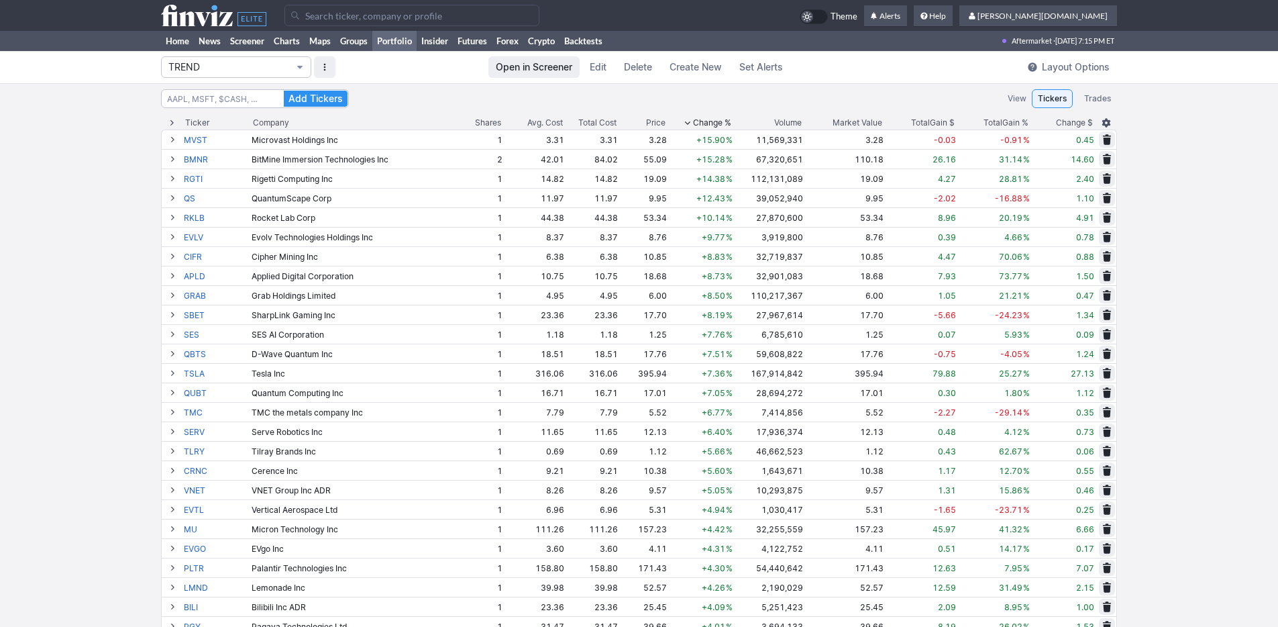
click at [216, 66] on span "TREND" at bounding box center [229, 66] width 122 height 13
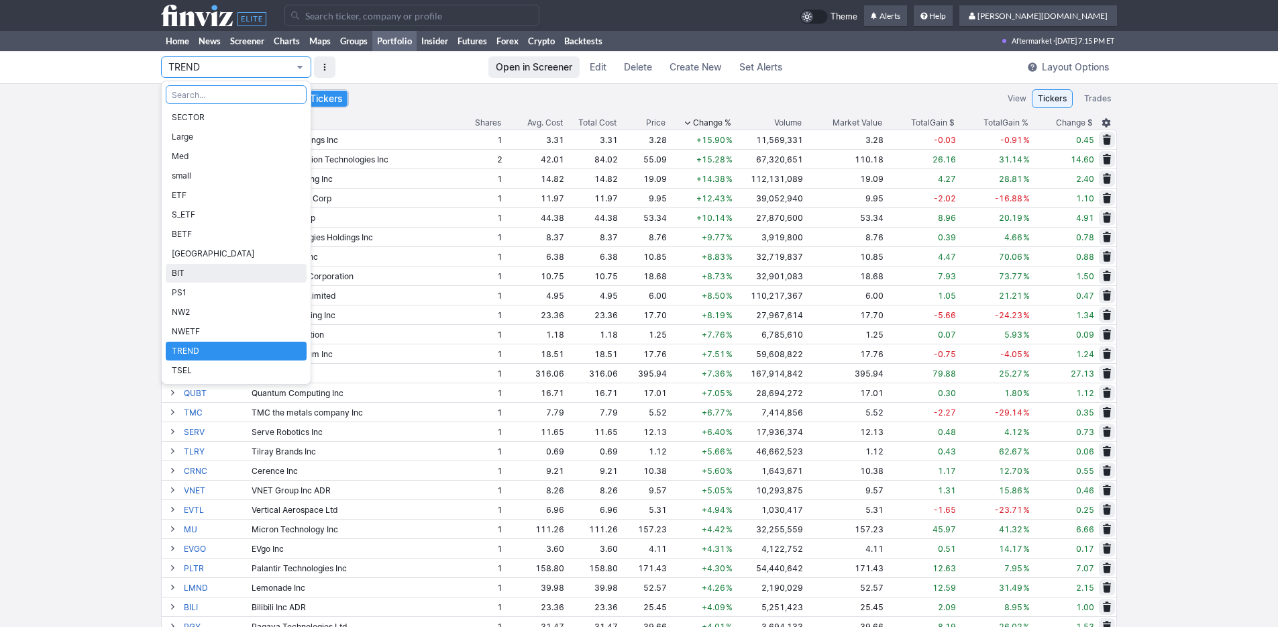
click at [204, 268] on span "BIT" at bounding box center [236, 272] width 129 height 13
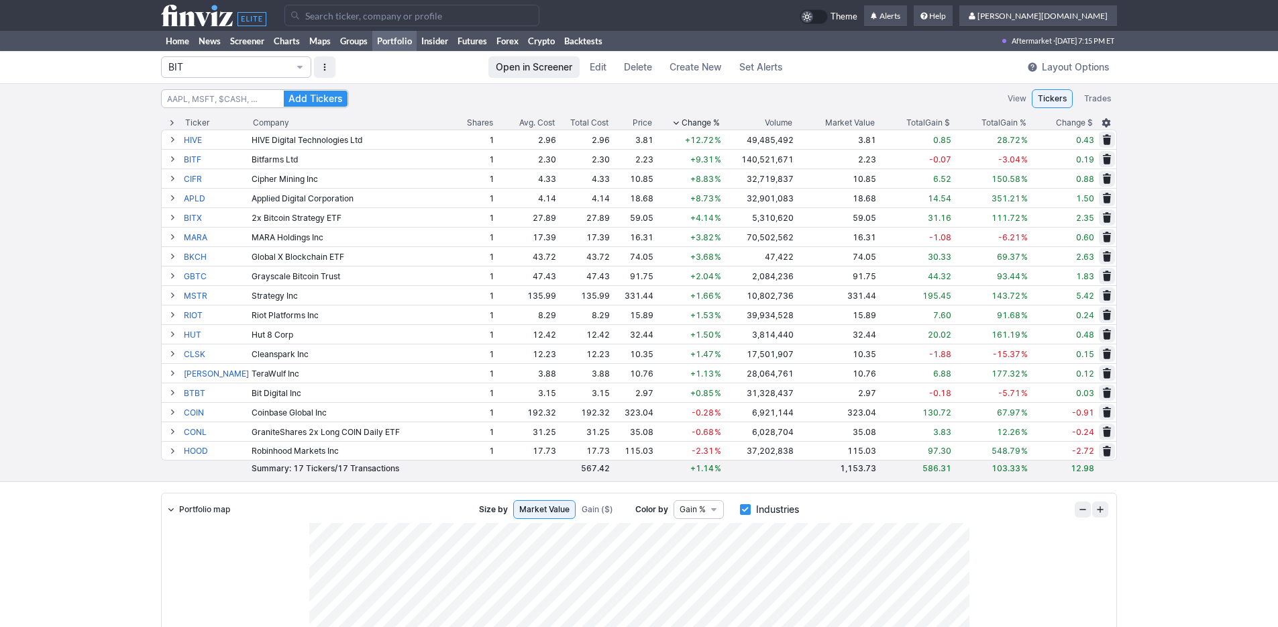
click at [682, 123] on span "Change %" at bounding box center [701, 122] width 38 height 13
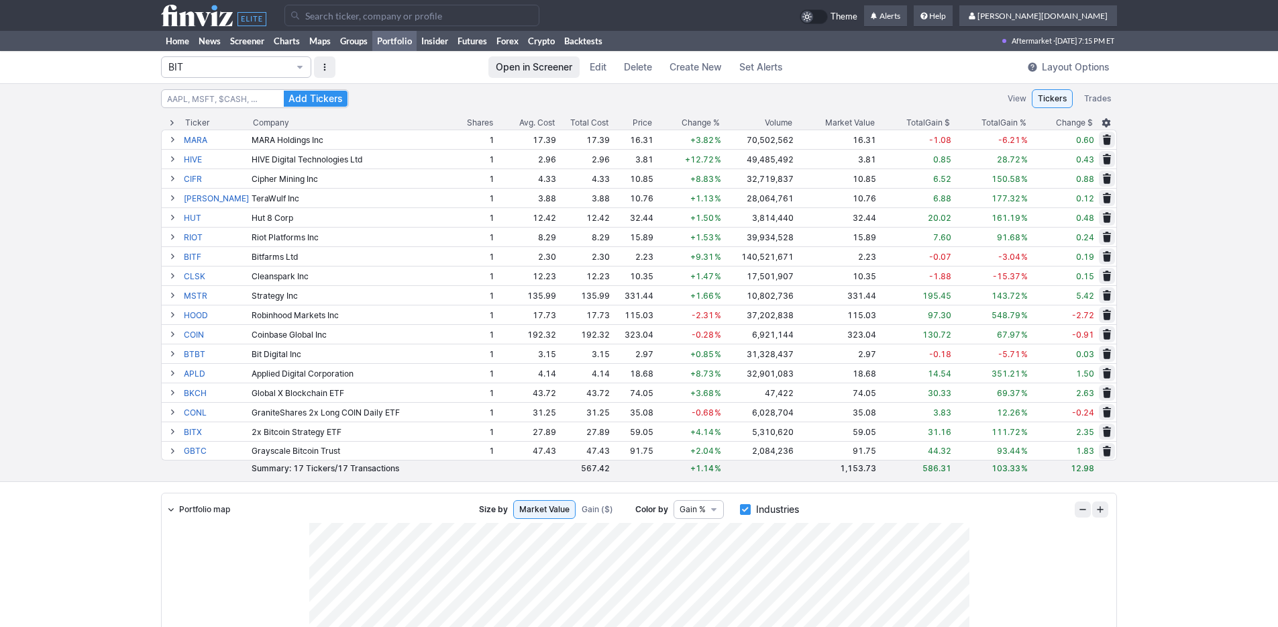
click at [682, 123] on span "Change %" at bounding box center [701, 122] width 38 height 13
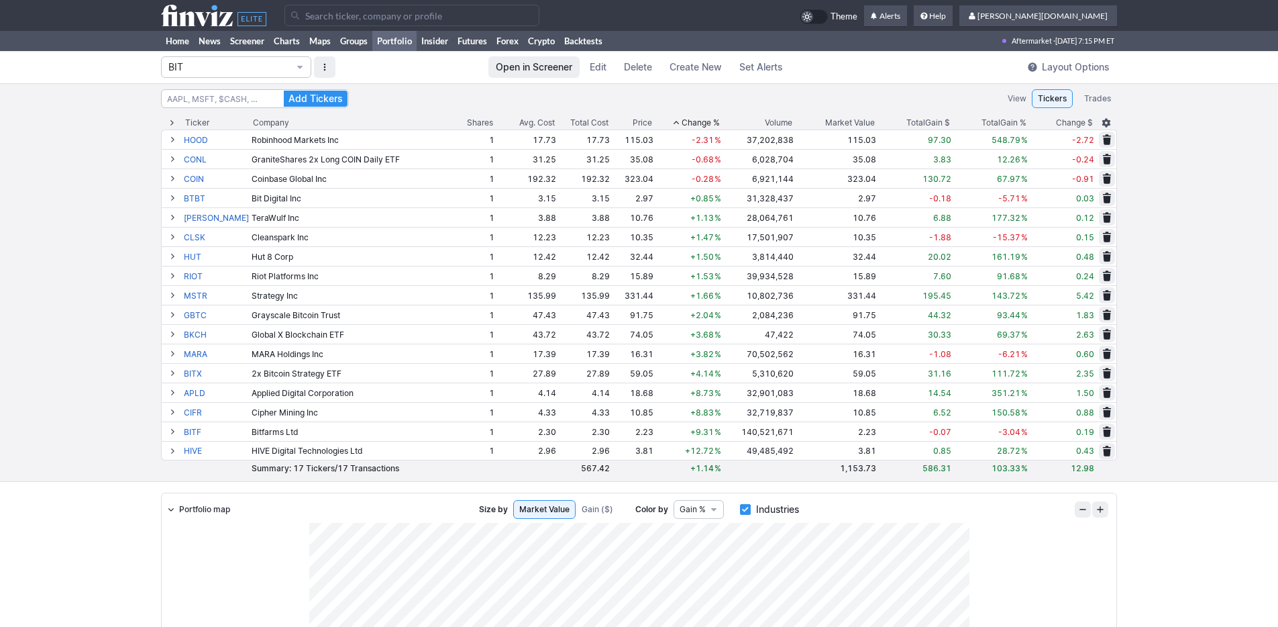
click at [682, 123] on span "Change %" at bounding box center [701, 122] width 38 height 13
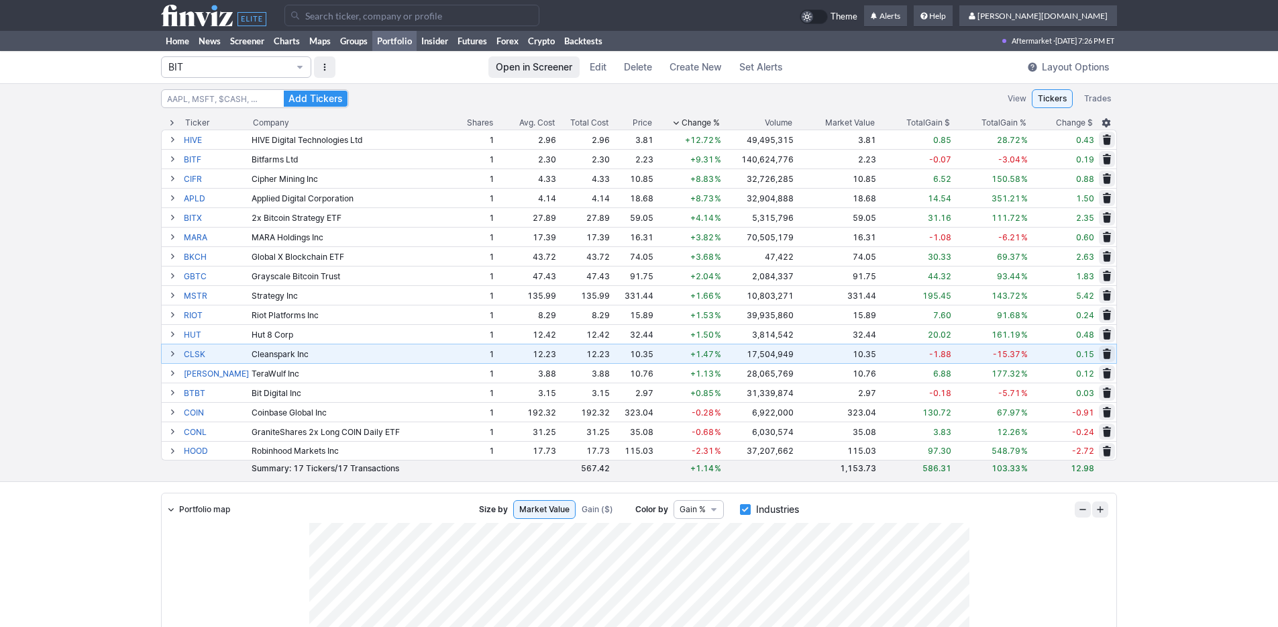
click at [57, 410] on div "Add Tickers View Tickers Trades Ticker Company Shares Avg. Cost Total Cost Pric…" at bounding box center [639, 282] width 1278 height 398
click at [120, 348] on div "Add Tickers View Tickers Trades Ticker Company Shares Avg. Cost Total Cost Pric…" at bounding box center [639, 282] width 1278 height 398
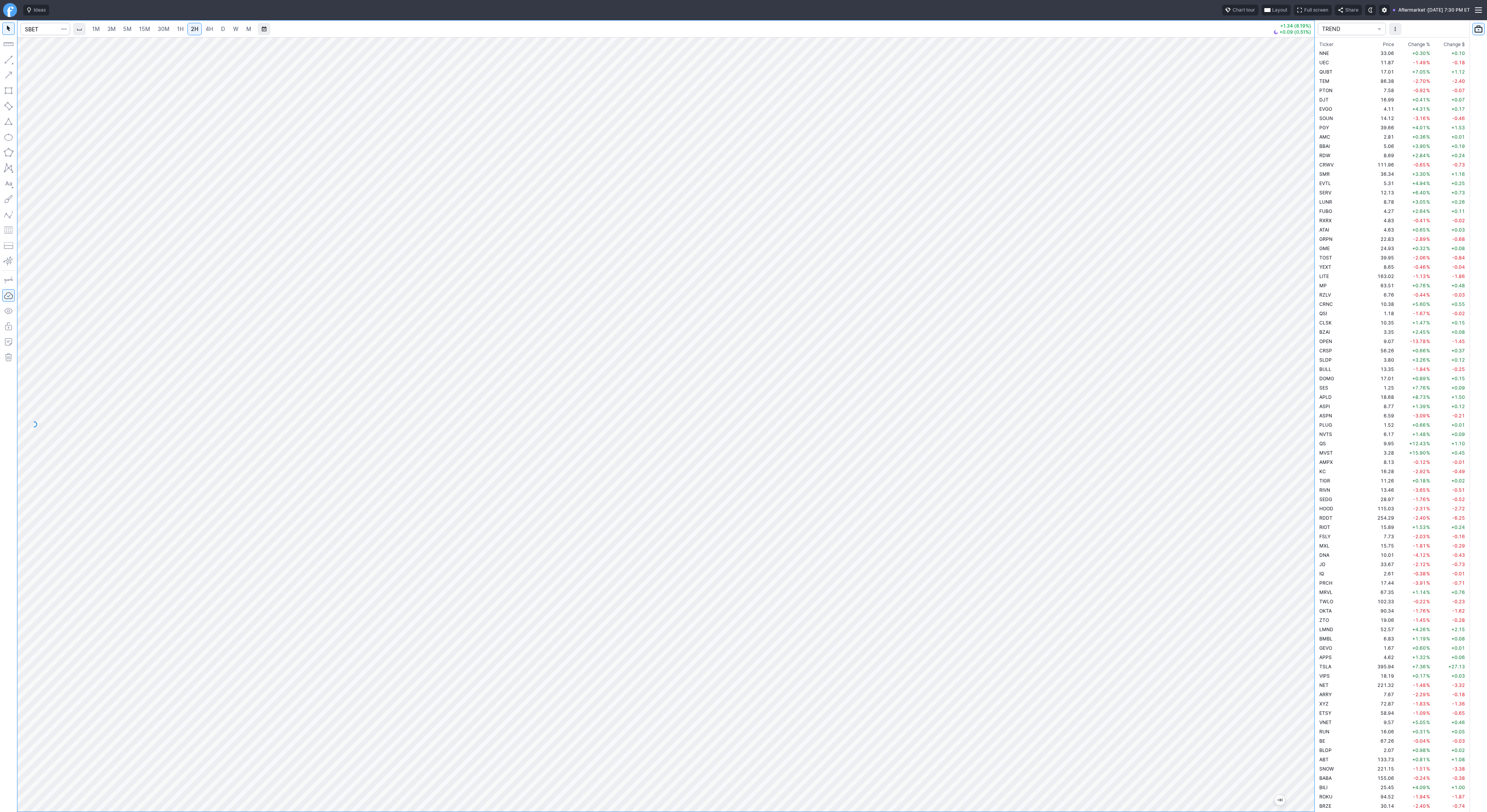
scroll to position [1459, 0]
click at [10, 62] on button "button" at bounding box center [8, 59] width 12 height 12
drag, startPoint x: 29, startPoint y: 61, endPoint x: 28, endPoint y: 73, distance: 12.0
click at [28, 63] on button "Line" at bounding box center [42, 61] width 45 height 11
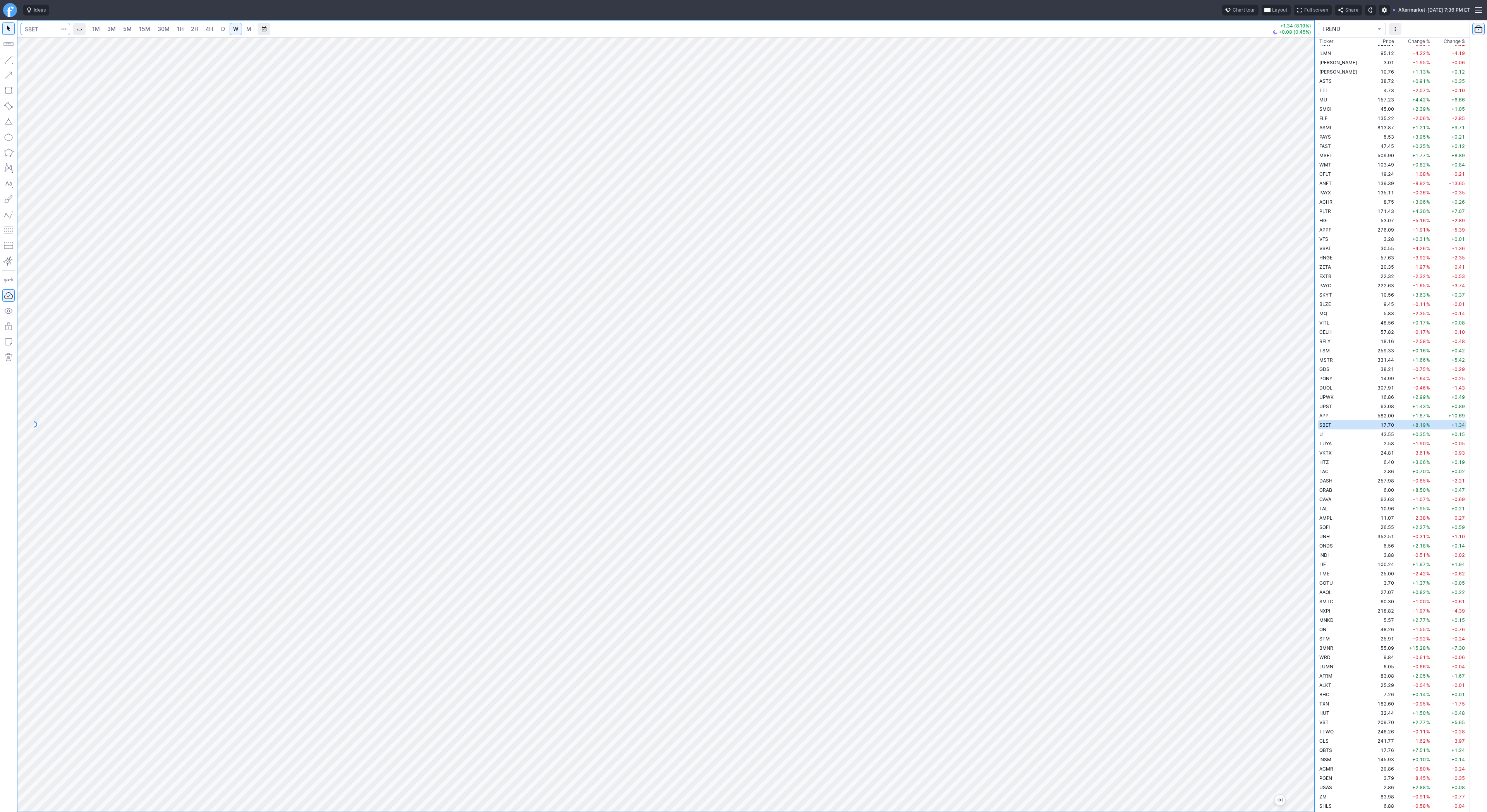
click at [40, 31] on input "Search" at bounding box center [46, 29] width 50 height 12
type input "bmnr"
click at [45, 27] on input "Search" at bounding box center [46, 29] width 50 height 12
type input "crnc"
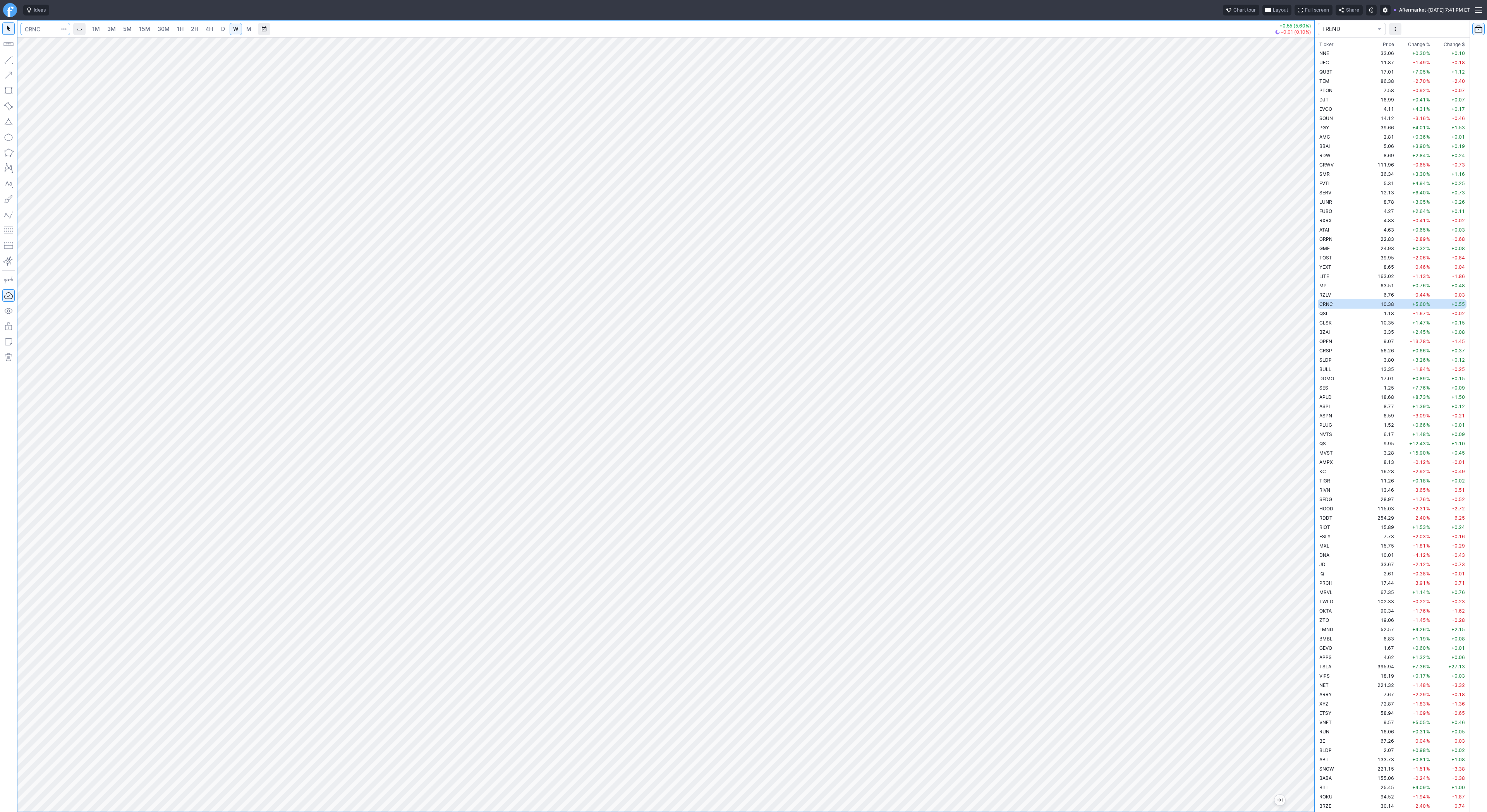
click at [48, 30] on input "Search" at bounding box center [46, 29] width 50 height 12
type input "mstr"
click at [45, 27] on input "Search" at bounding box center [46, 29] width 50 height 12
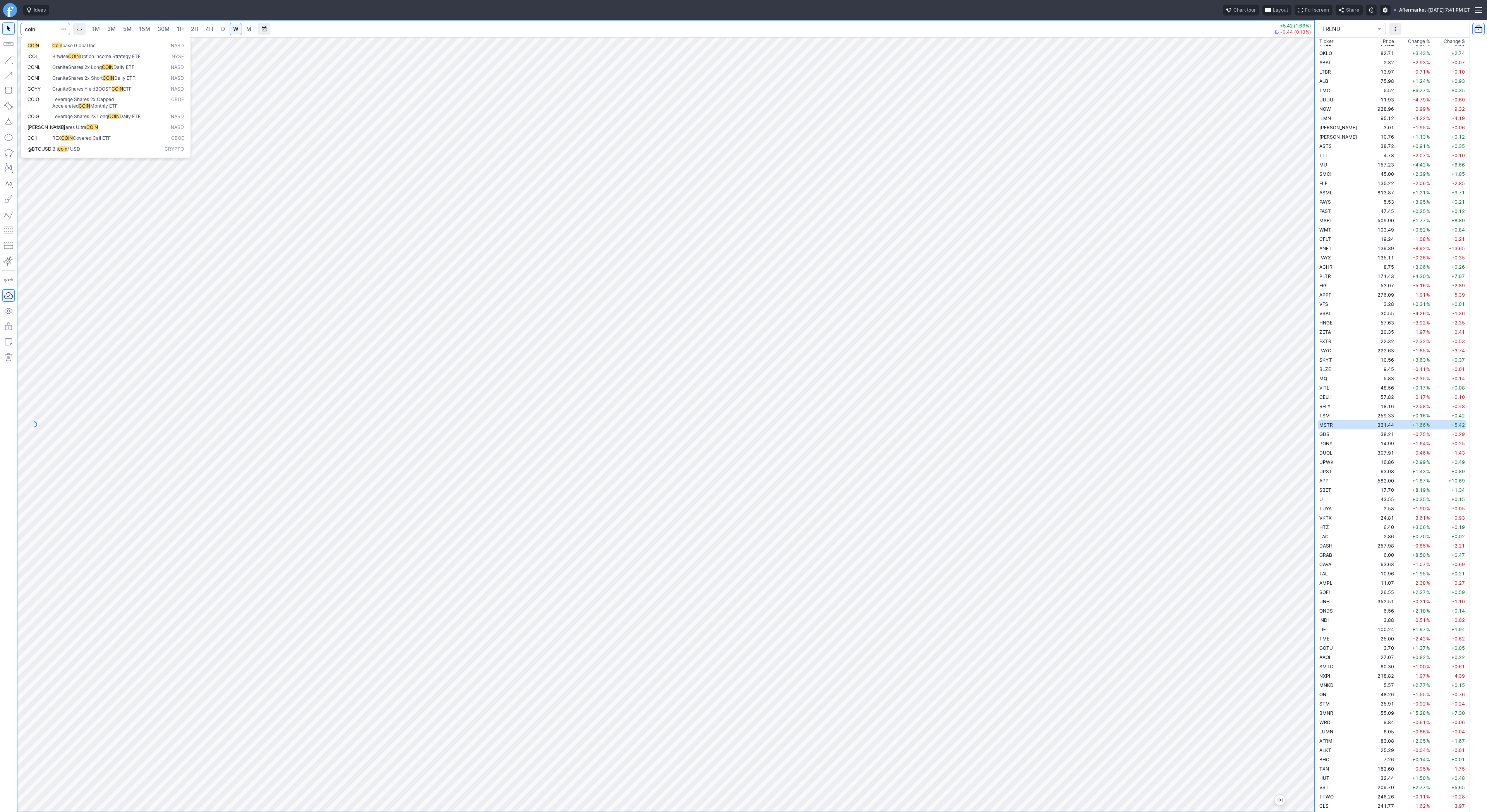
type input "coin"
click at [9, 61] on button "button" at bounding box center [8, 59] width 12 height 12
